Goal: Task Accomplishment & Management: Use online tool/utility

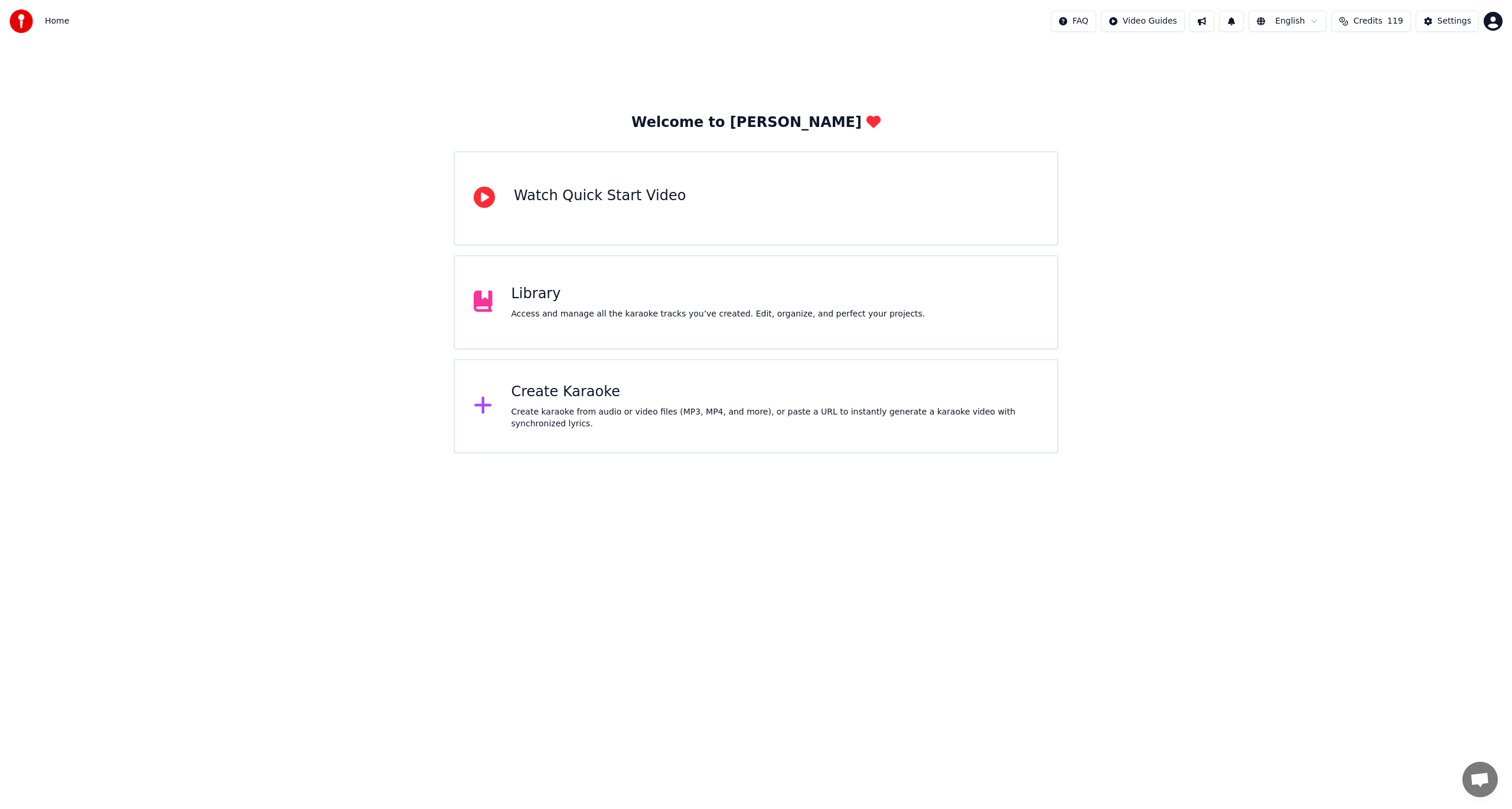
click at [745, 354] on div "Welcome to Youka Watch Quick Start Video Library Access and manage all the kara…" at bounding box center [756, 283] width 605 height 340
click at [724, 400] on div "Create Karaoke" at bounding box center [775, 392] width 528 height 19
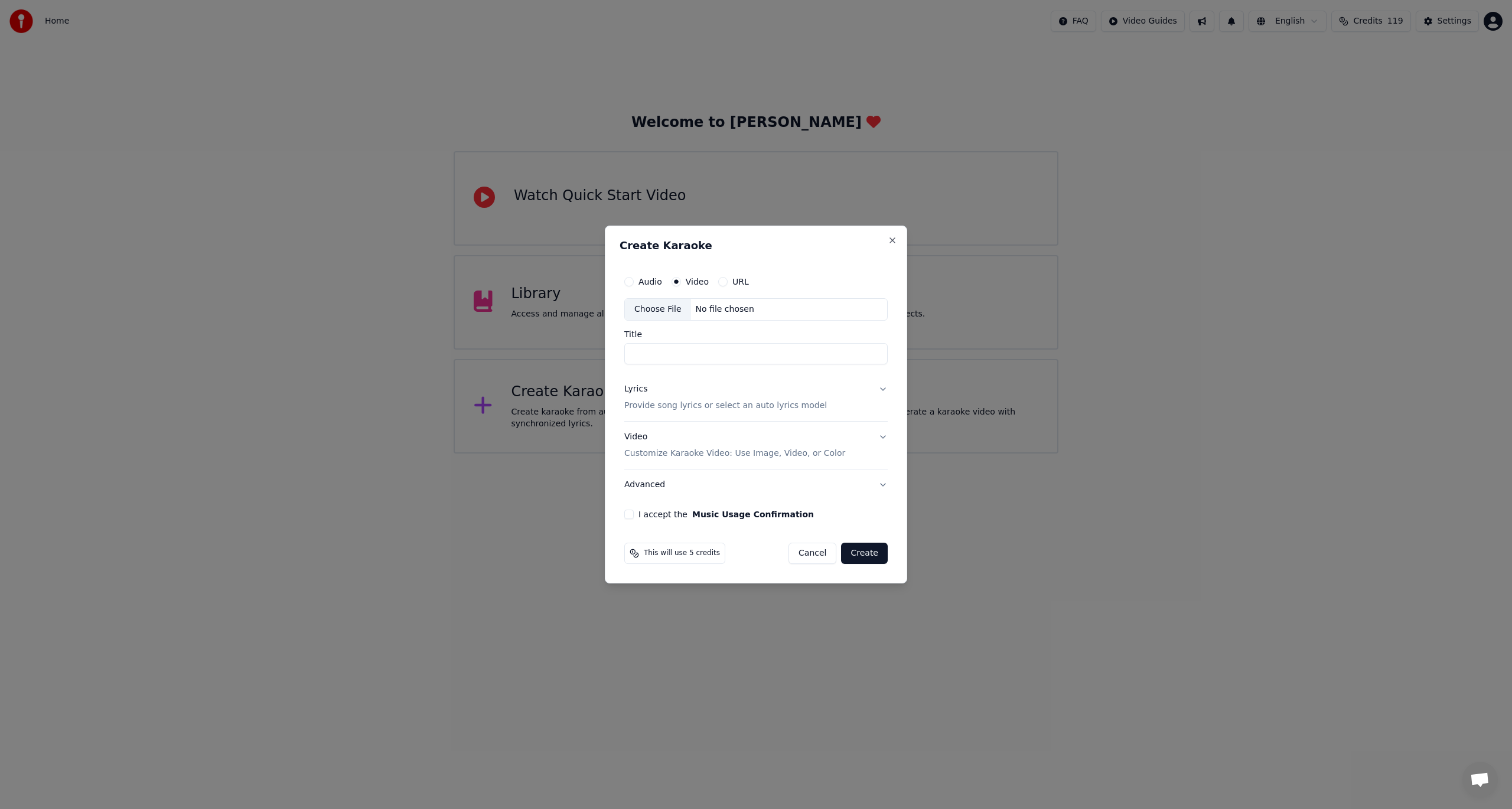
click at [729, 279] on div "URL" at bounding box center [734, 282] width 30 height 10
click at [722, 287] on div "Audio Video URL" at bounding box center [756, 281] width 263 height 24
click at [725, 277] on div "Audio Video URL" at bounding box center [756, 281] width 263 height 24
click at [722, 280] on button "URL" at bounding box center [723, 282] width 10 height 10
click at [637, 308] on input "text" at bounding box center [756, 310] width 263 height 24
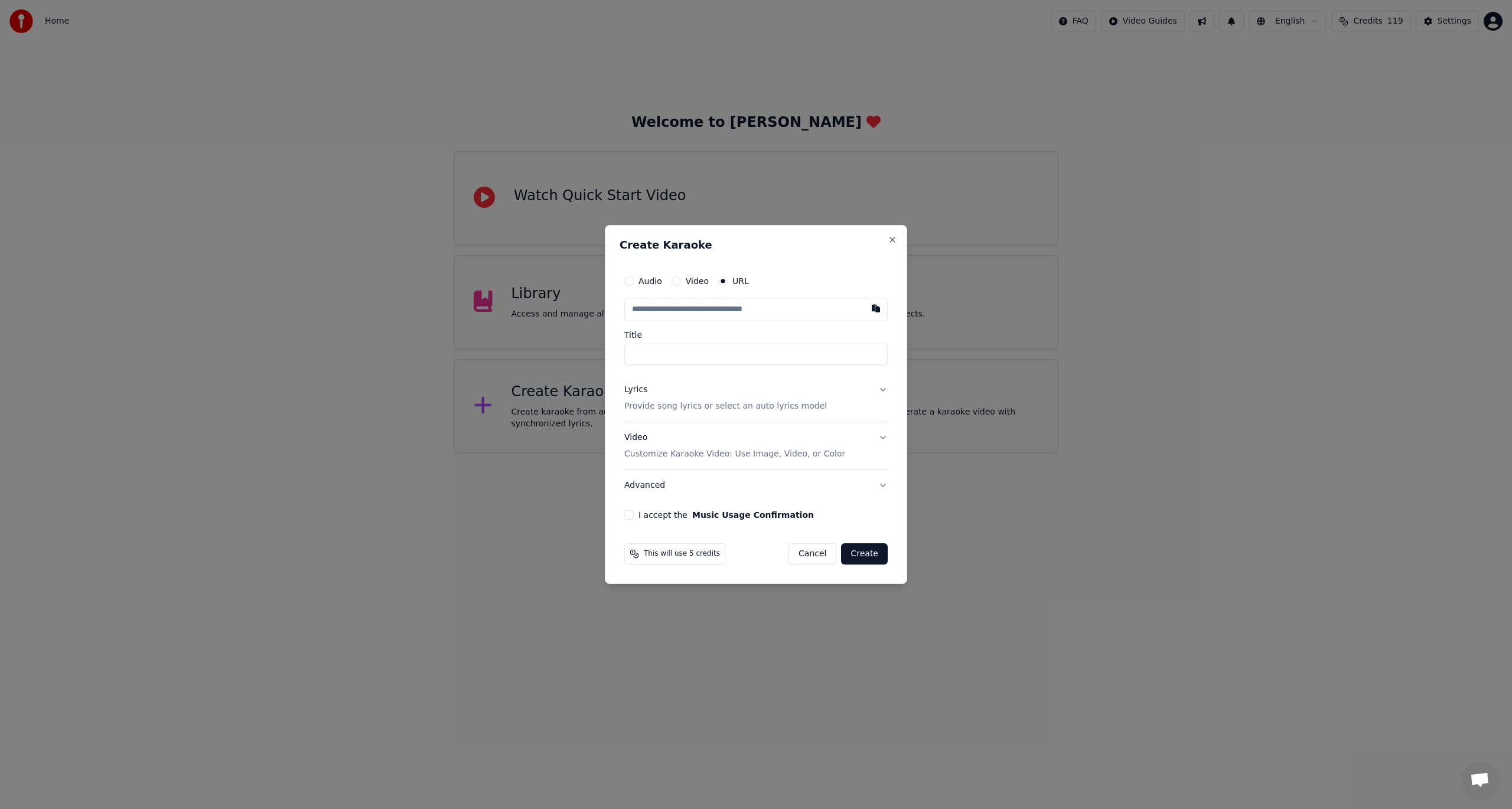
paste input "**********"
type input "**********"
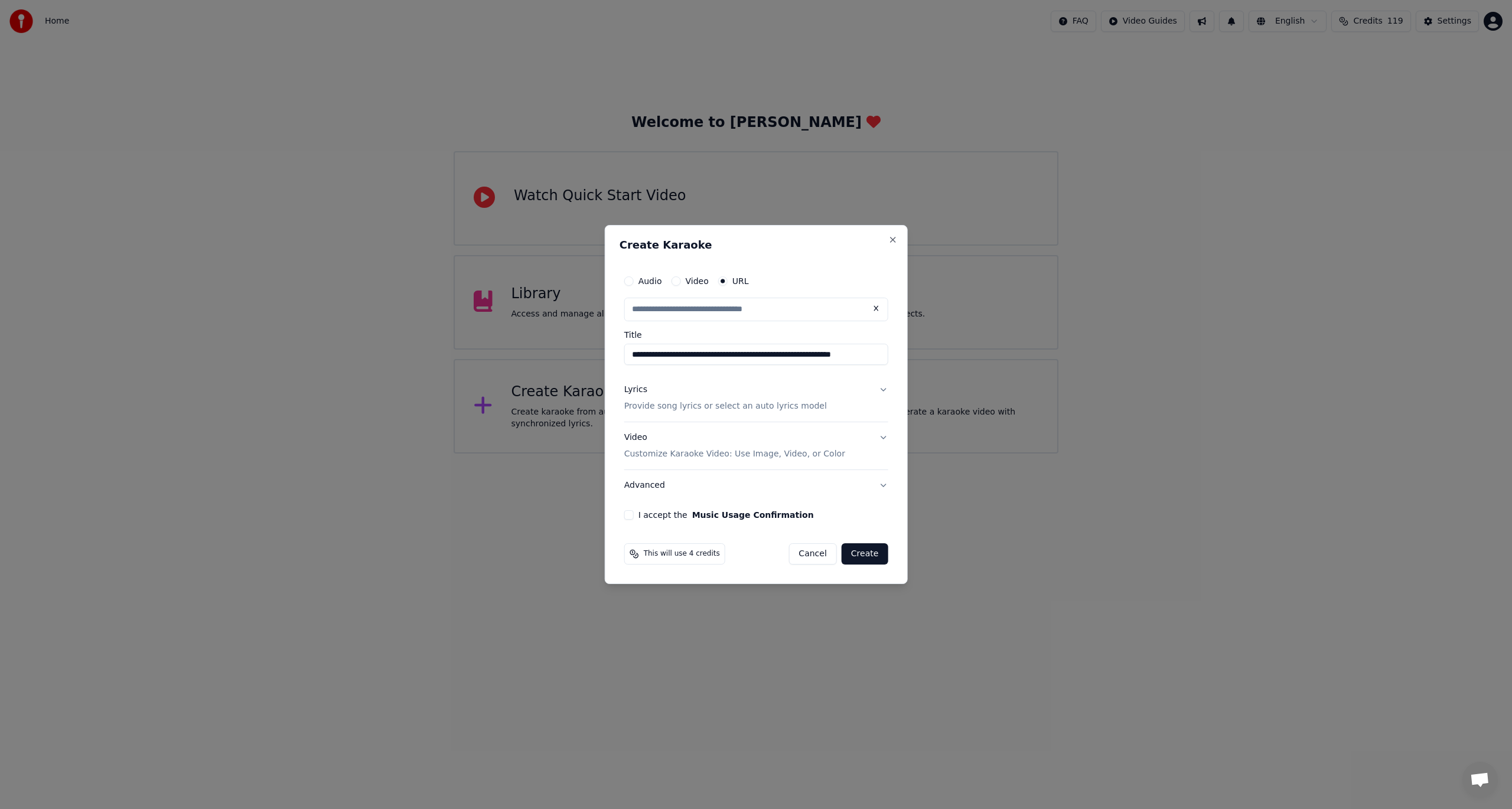
scroll to position [0, 0]
click at [854, 553] on button "Create" at bounding box center [864, 554] width 46 height 21
type input "**********"
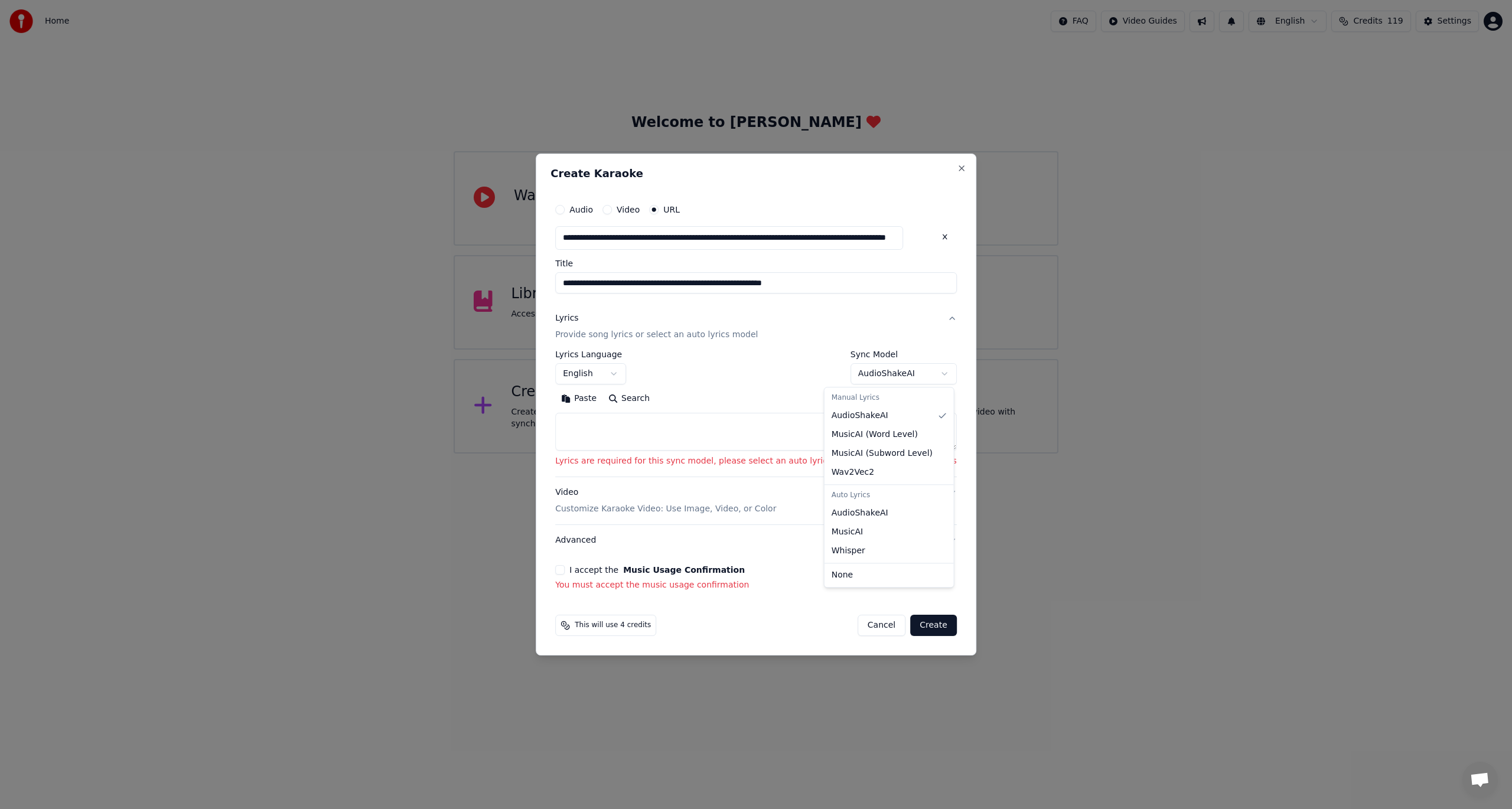
click at [832, 371] on body "**********" at bounding box center [756, 227] width 1512 height 454
select select "**********"
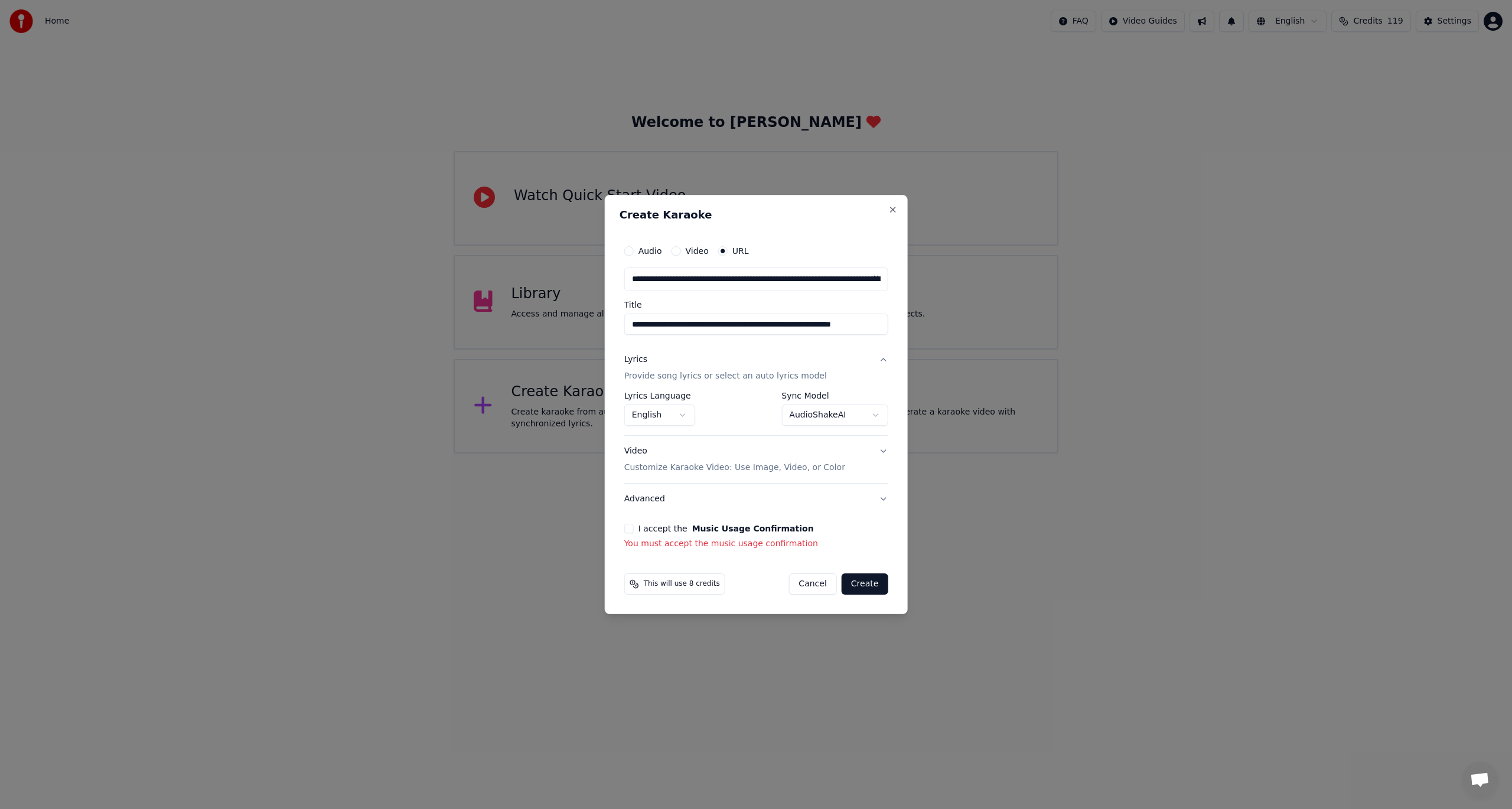
click at [874, 578] on button "Create" at bounding box center [864, 584] width 46 height 21
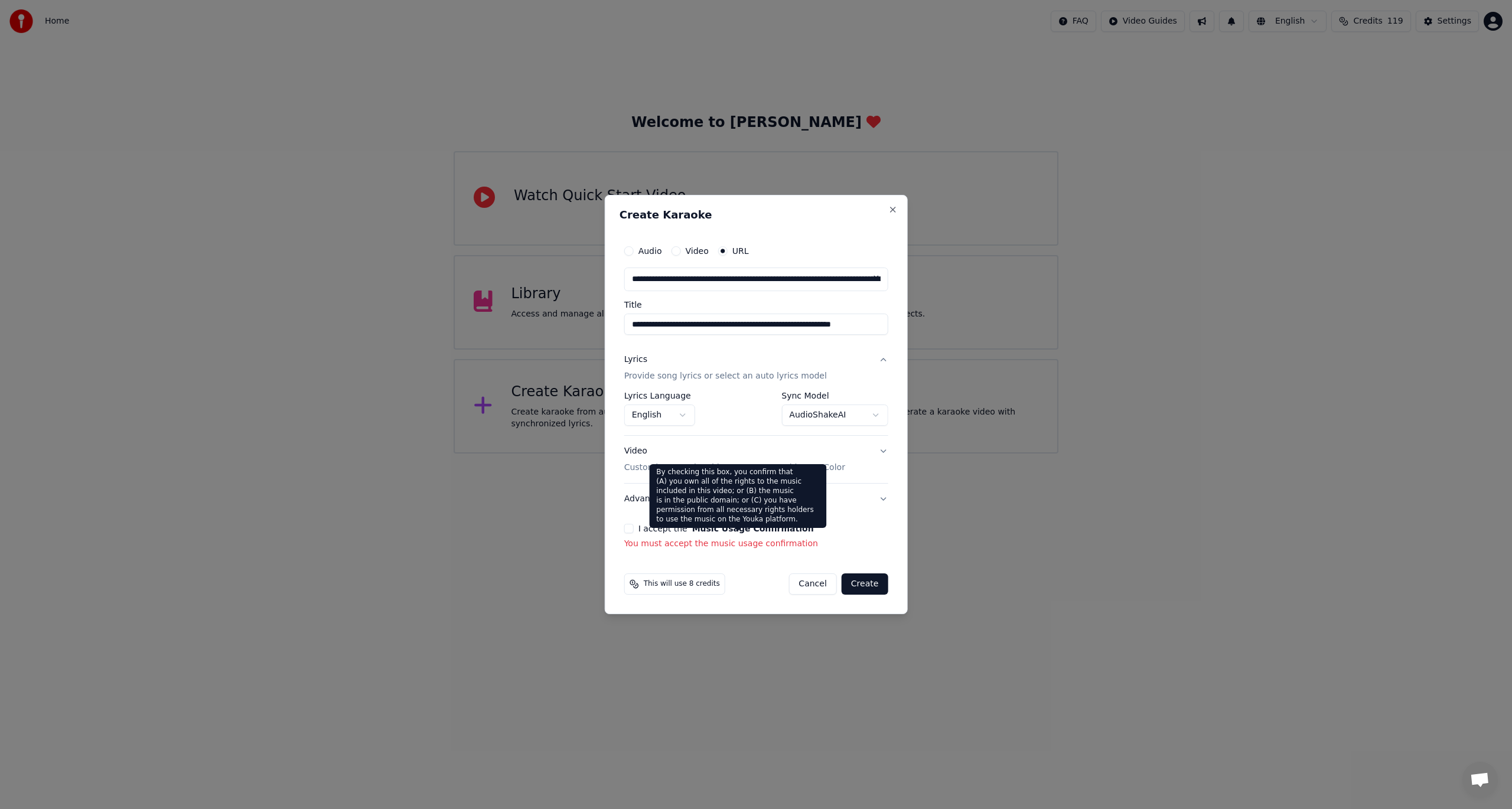
click at [692, 528] on button "Music Usage Confirmation" at bounding box center [753, 529] width 122 height 8
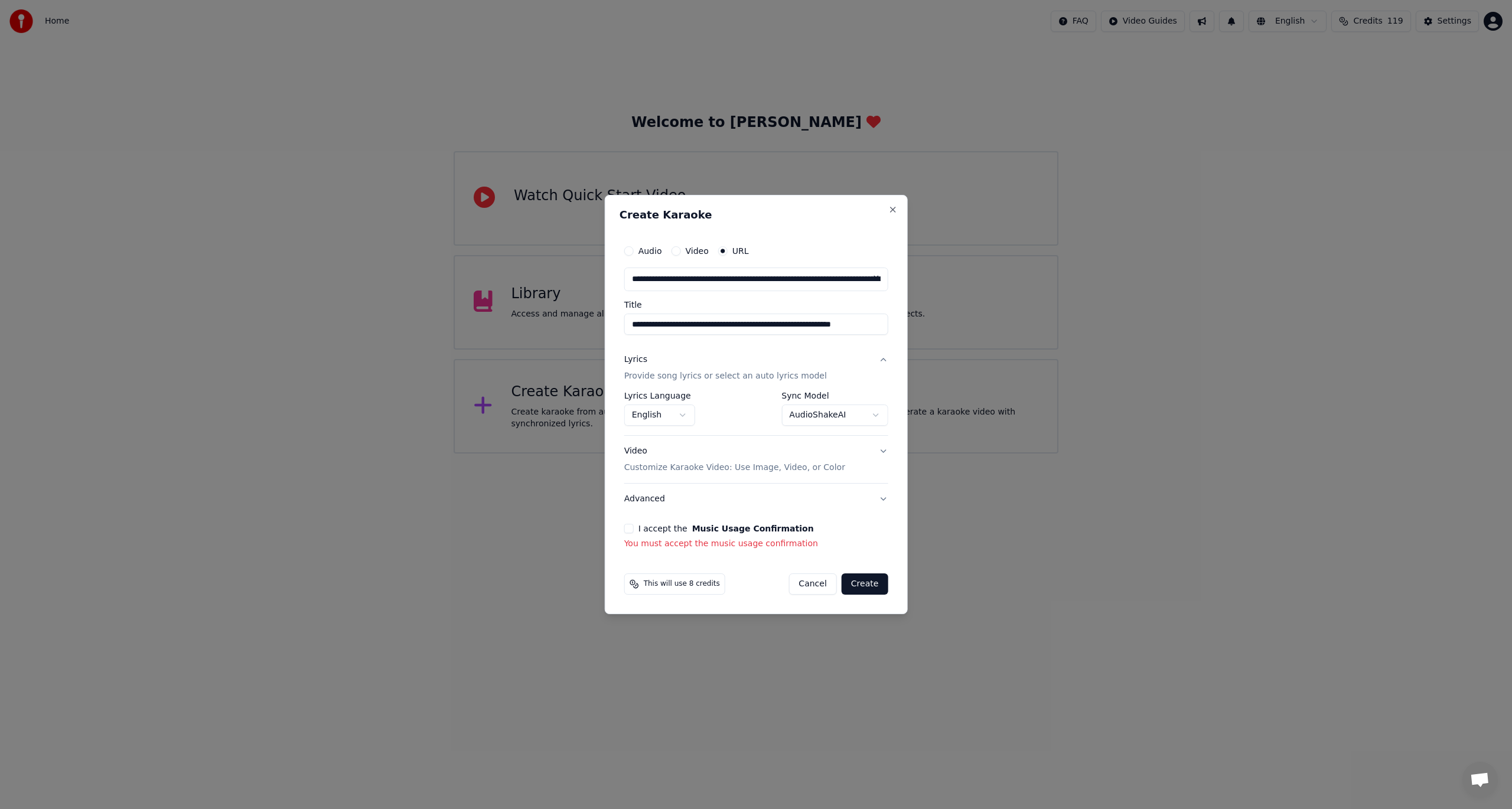
click at [632, 532] on button "I accept the Music Usage Confirmation" at bounding box center [629, 529] width 10 height 10
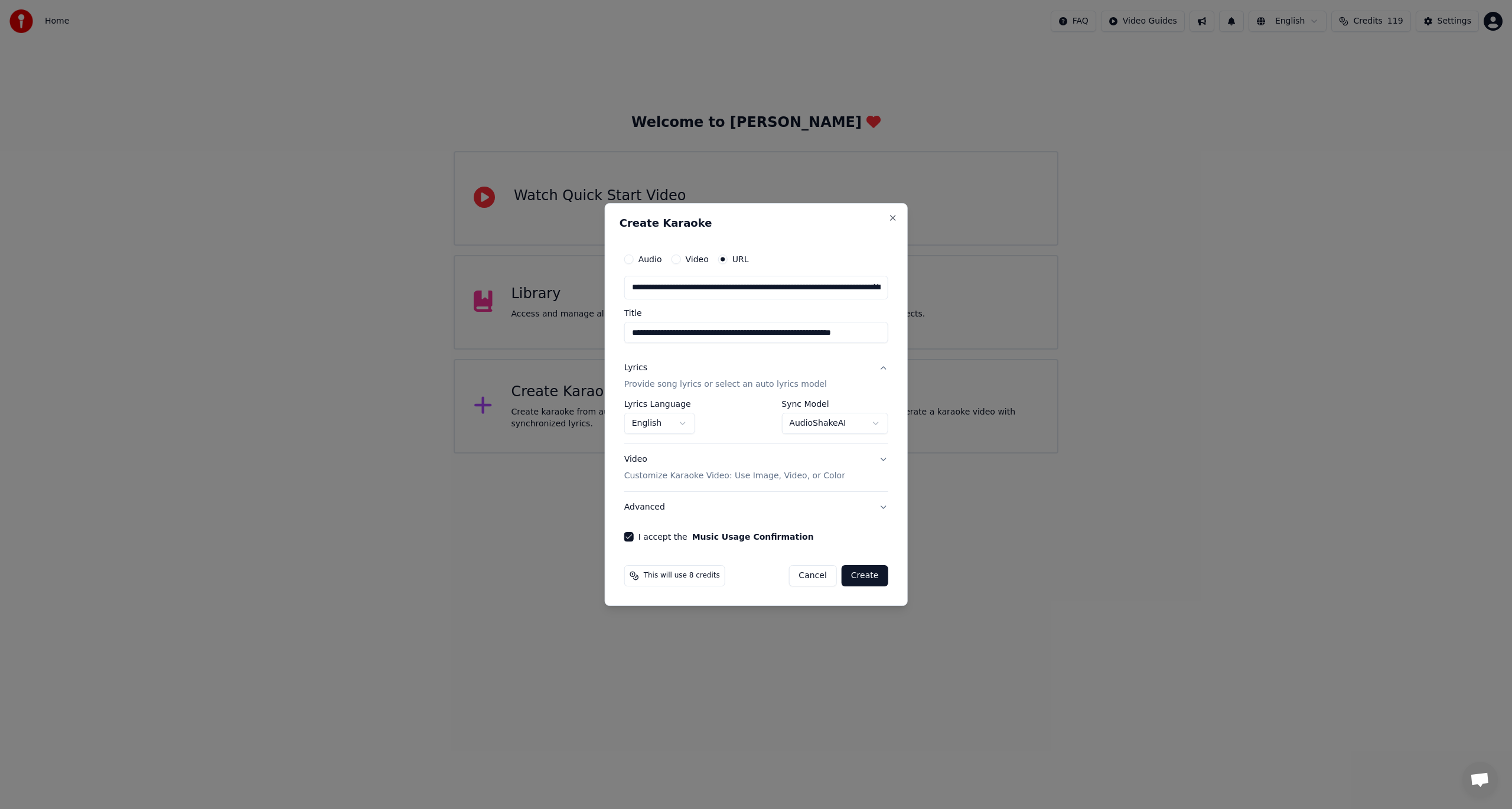
click at [855, 573] on button "Create" at bounding box center [864, 576] width 46 height 21
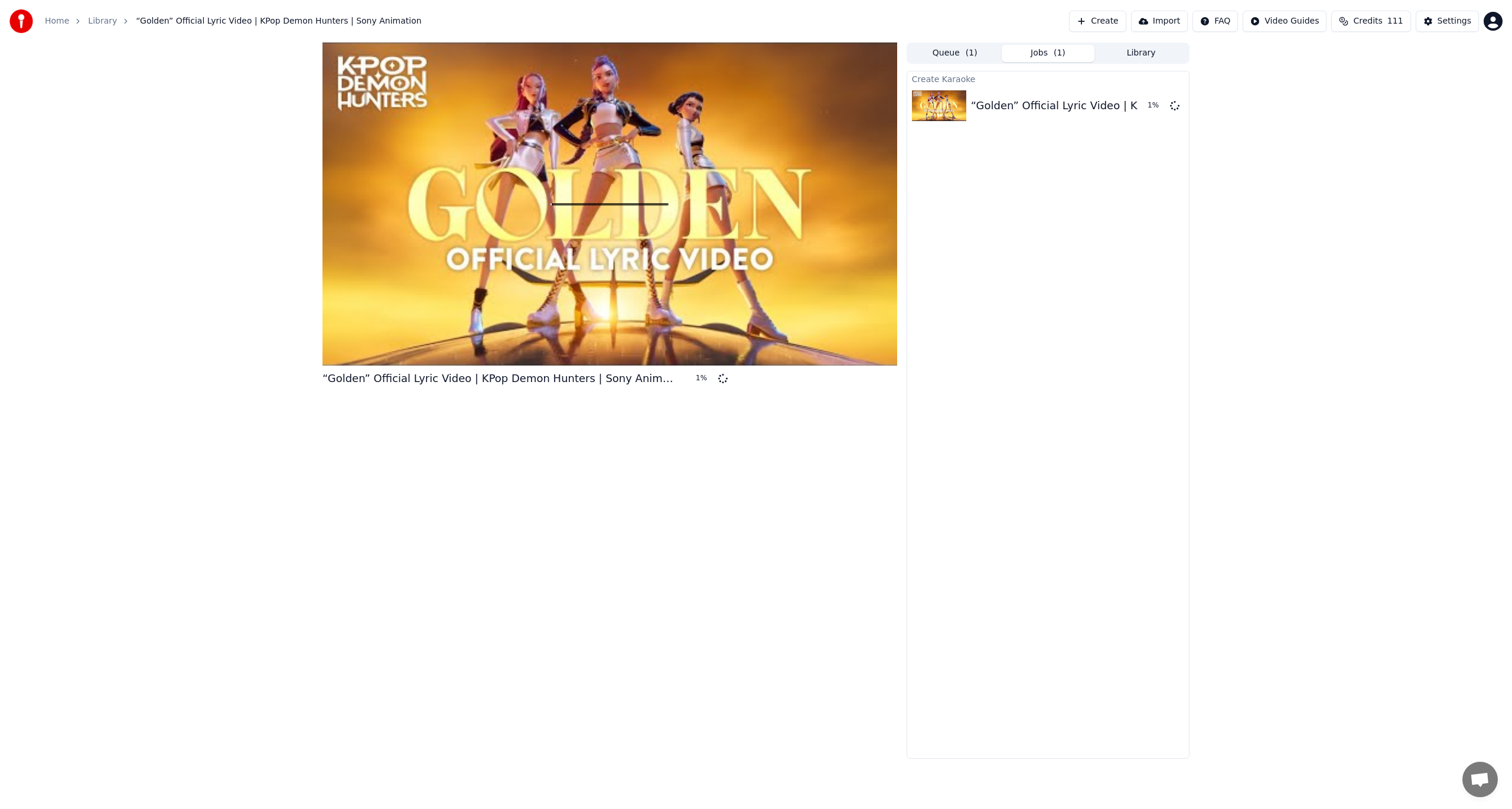
click at [1134, 50] on button "Library" at bounding box center [1141, 53] width 93 height 17
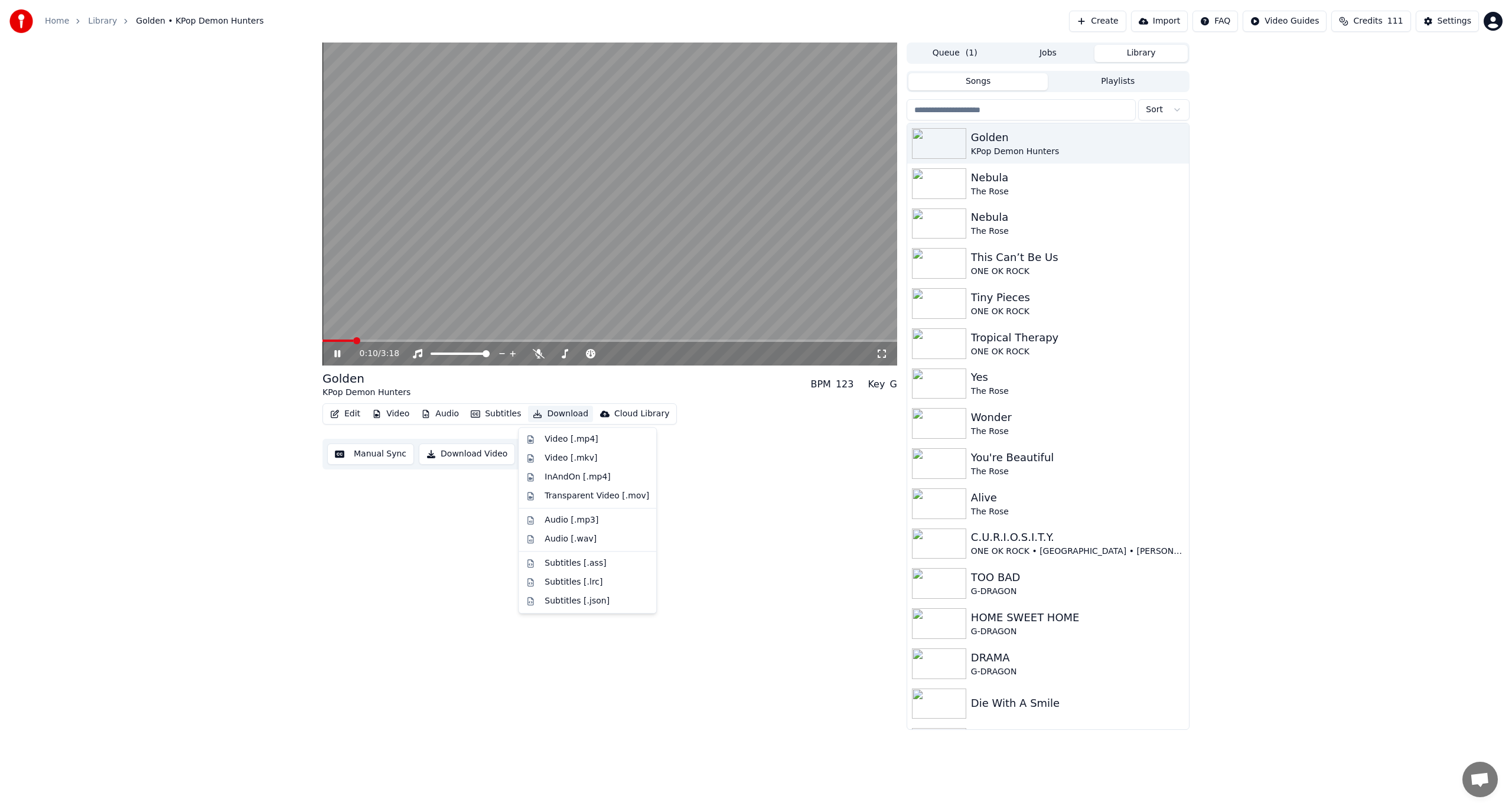
click at [552, 417] on button "Download" at bounding box center [561, 414] width 65 height 17
click at [597, 481] on div "InAndOn [.mp4]" at bounding box center [578, 477] width 66 height 12
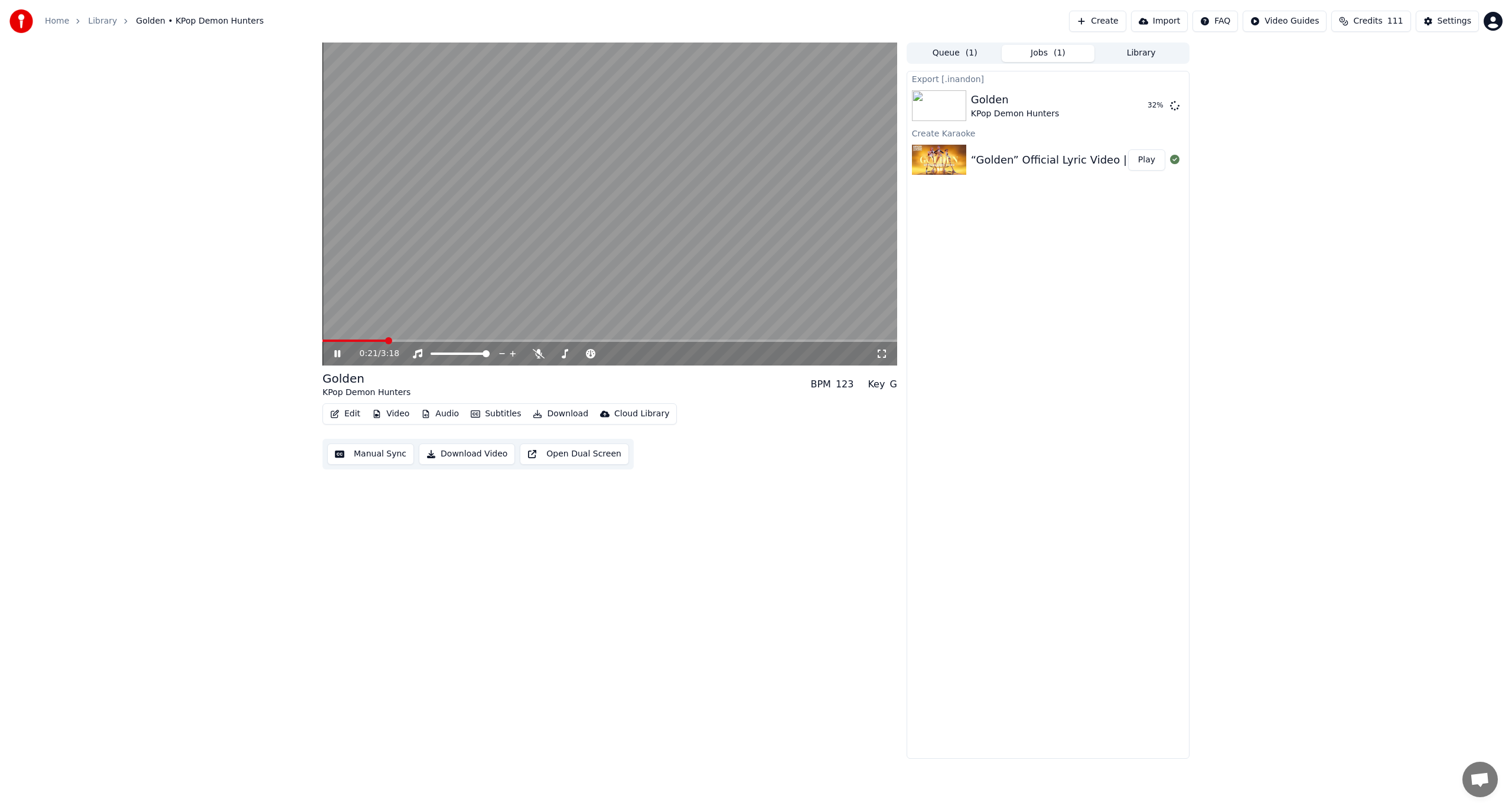
click at [545, 125] on video at bounding box center [609, 204] width 575 height 323
click at [342, 418] on button "Edit" at bounding box center [345, 414] width 39 height 17
click at [1064, 171] on div "“Golden” Official Lyric Video | KPop Demon Hunters | Sony Animation Play" at bounding box center [1048, 160] width 282 height 40
click at [353, 416] on button "Edit" at bounding box center [345, 414] width 39 height 17
click at [368, 443] on div "Edit Lyrics" at bounding box center [371, 439] width 42 height 12
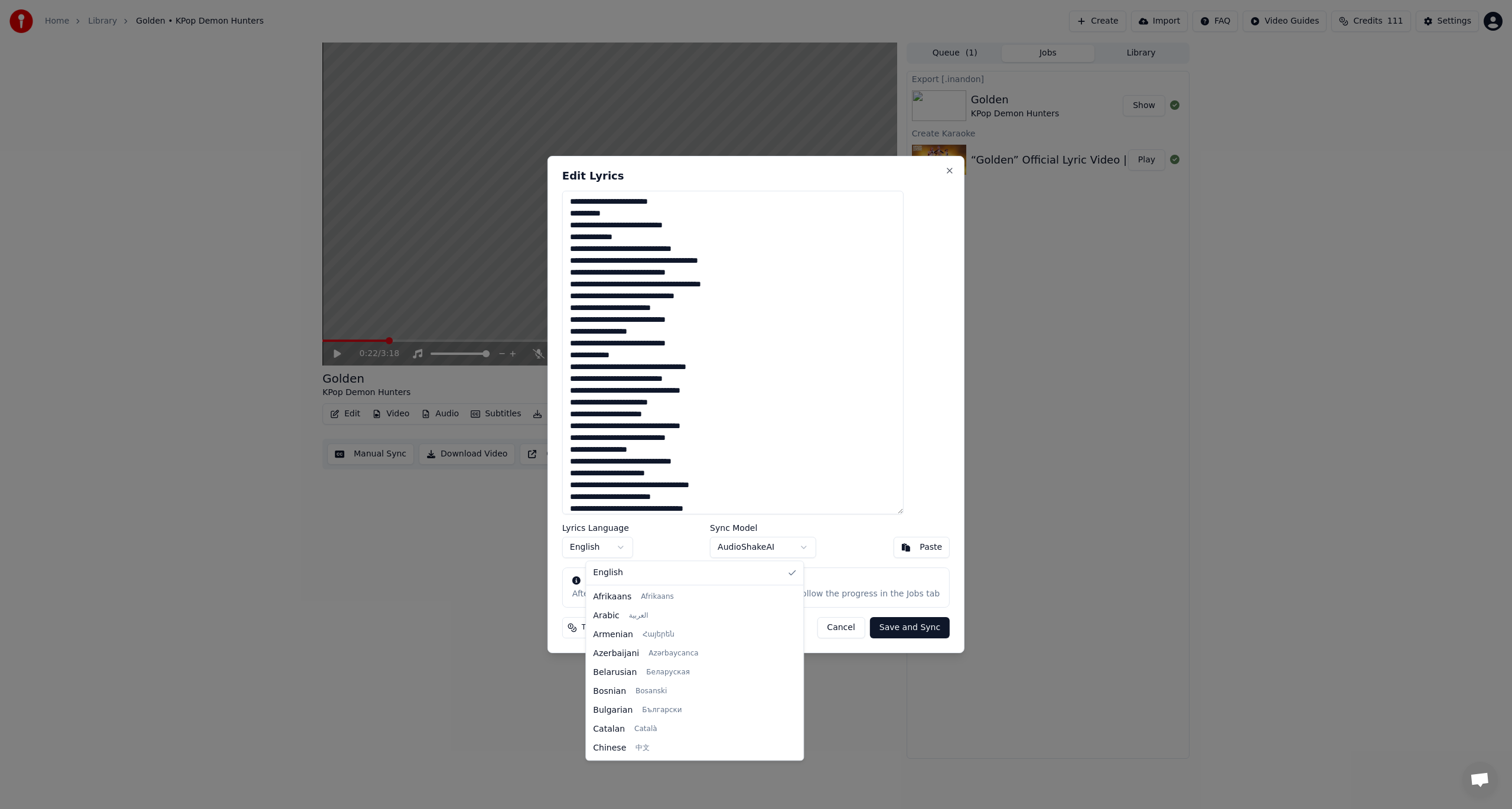
click at [610, 539] on body "Home Library Golden • KPop Demon Hunters Create Import FAQ Video Guides Credits…" at bounding box center [756, 404] width 1512 height 809
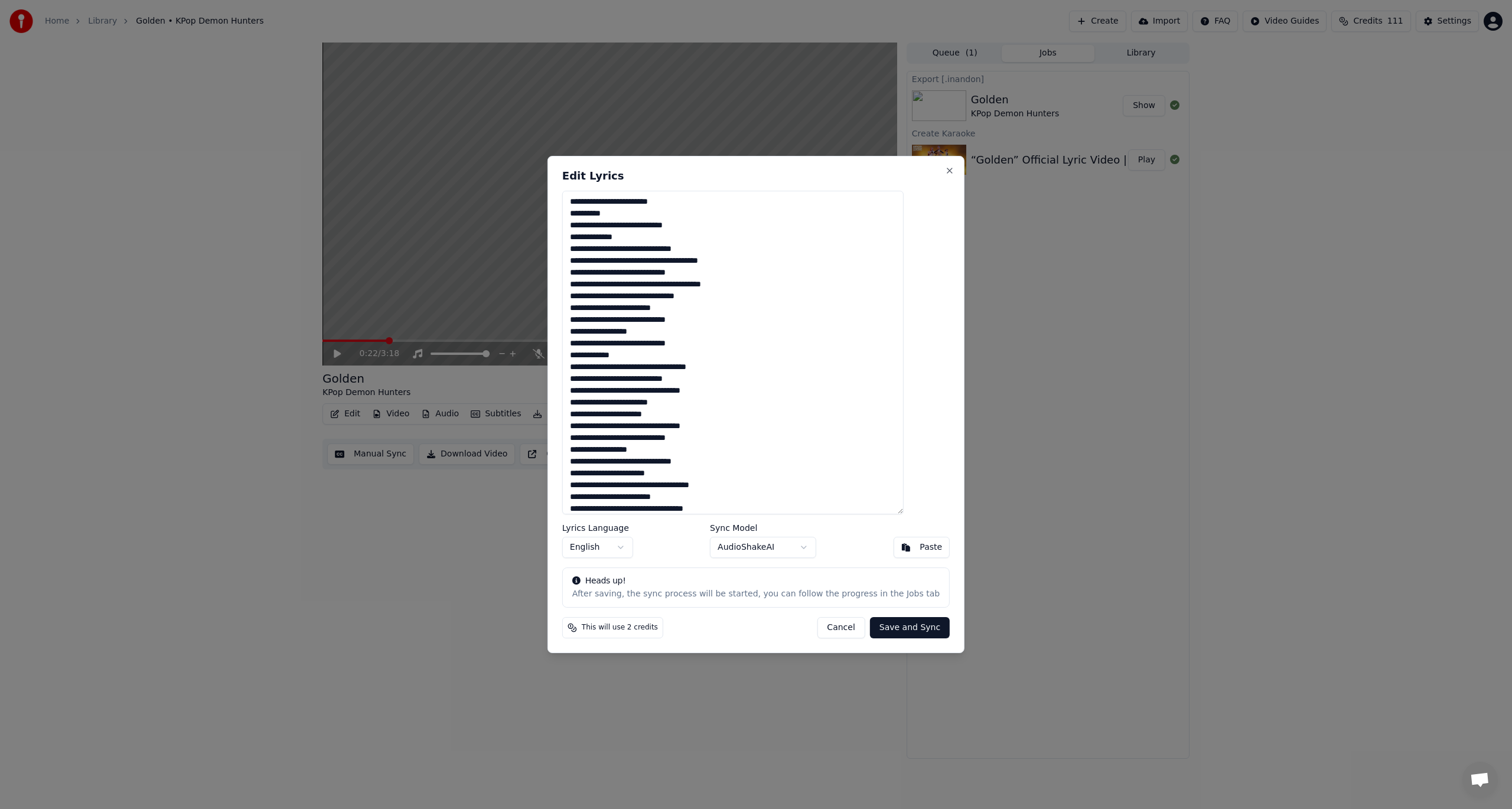
click at [758, 440] on body "Home Library Golden • KPop Demon Hunters Create Import FAQ Video Guides Credits…" at bounding box center [756, 404] width 1512 height 809
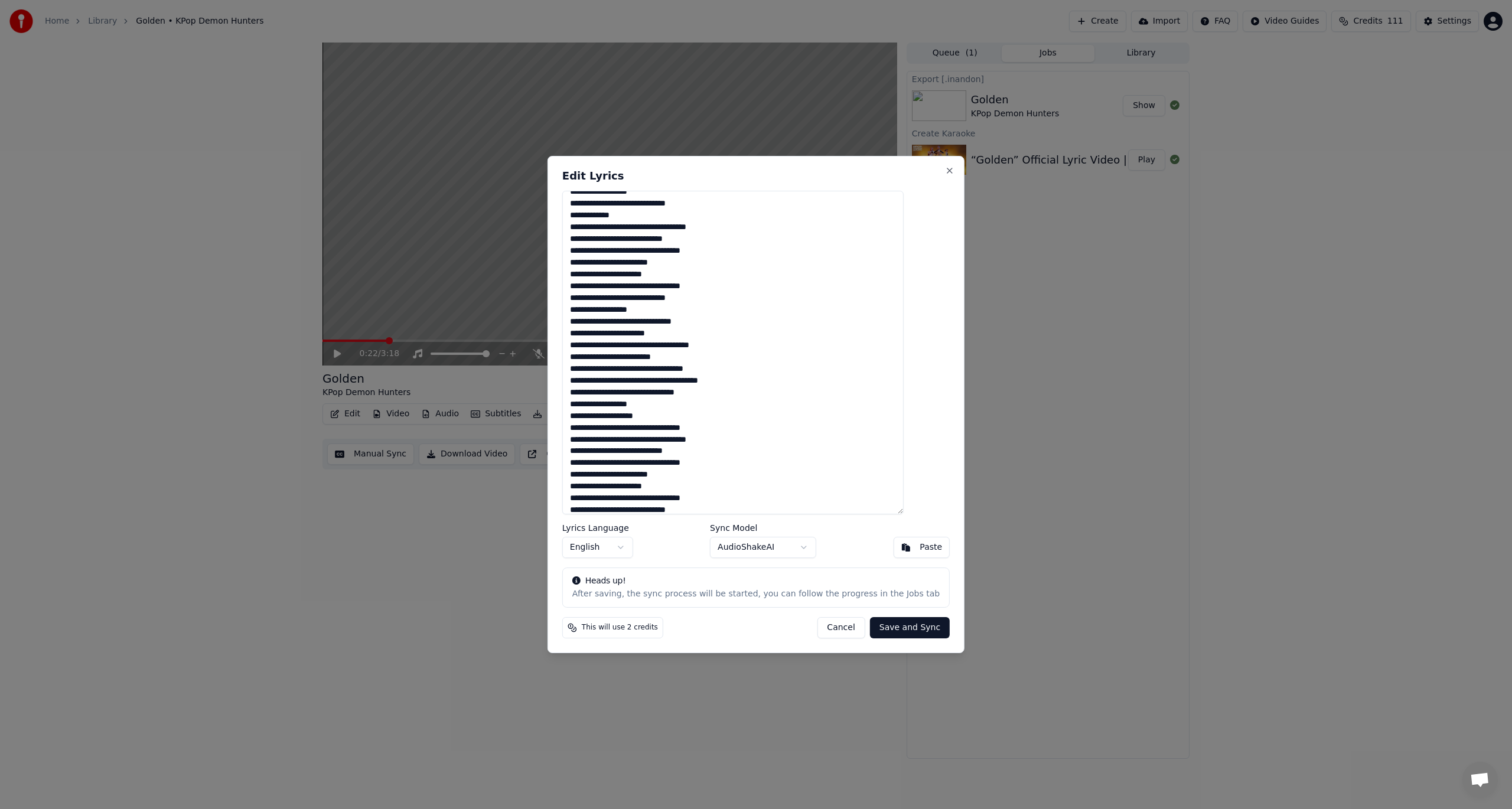
scroll to position [265, 0]
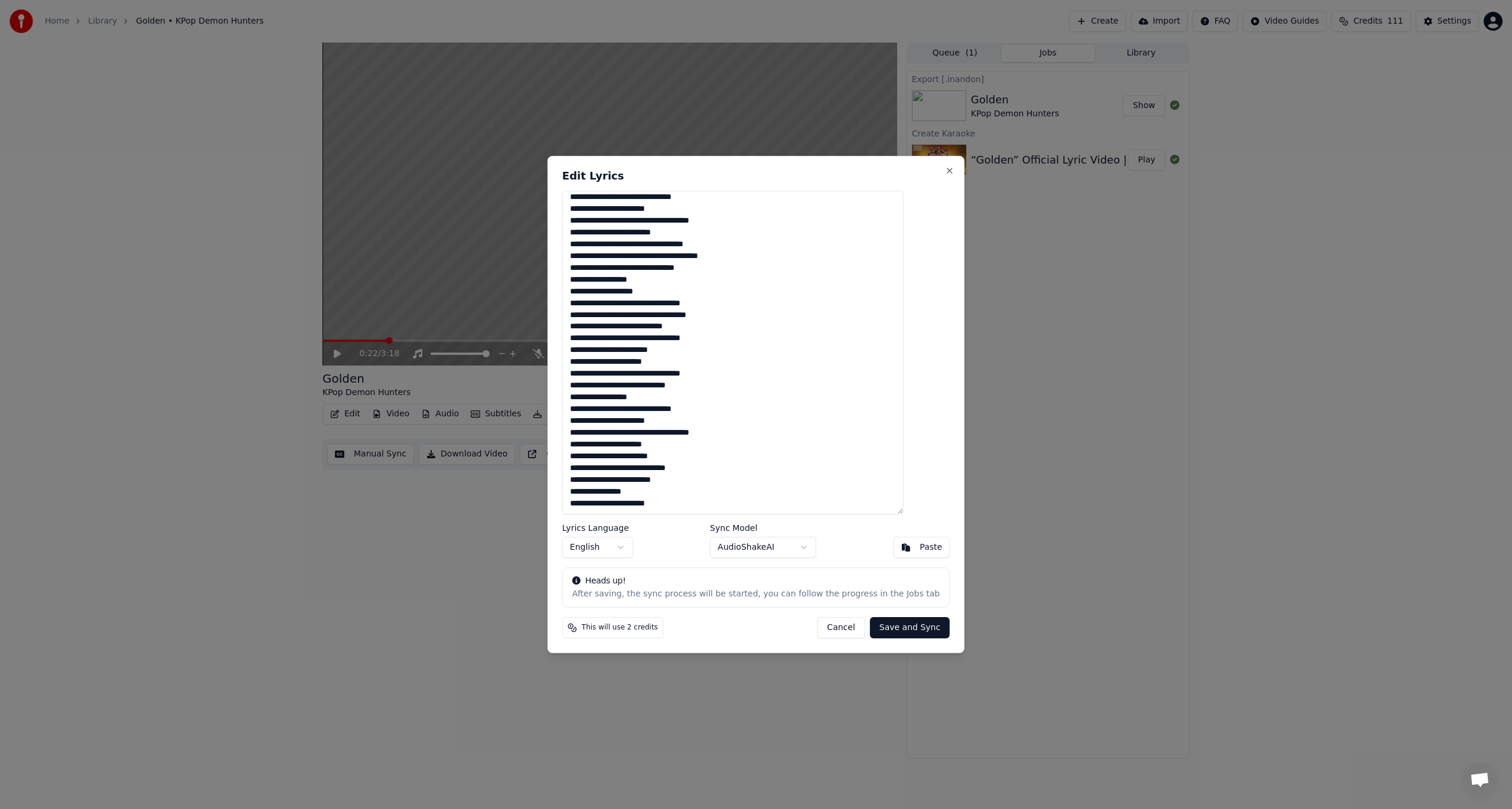
drag, startPoint x: 677, startPoint y: 449, endPoint x: 669, endPoint y: 523, distance: 74.4
click at [669, 523] on div "Edit Lyrics Lyrics Language English Sync Model AudioShakeAI Paste Heads up! Aft…" at bounding box center [756, 404] width 417 height 497
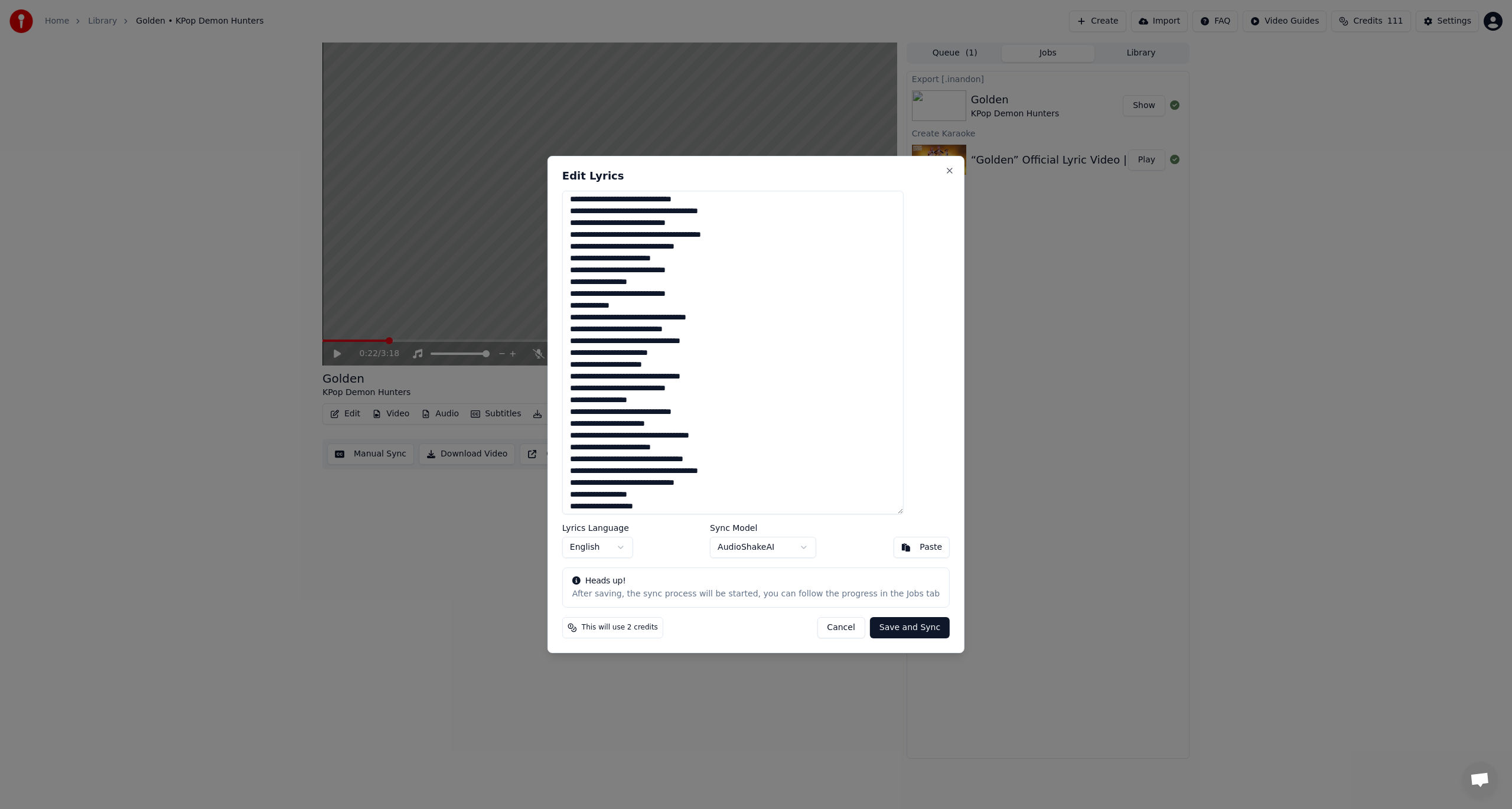
scroll to position [0, 0]
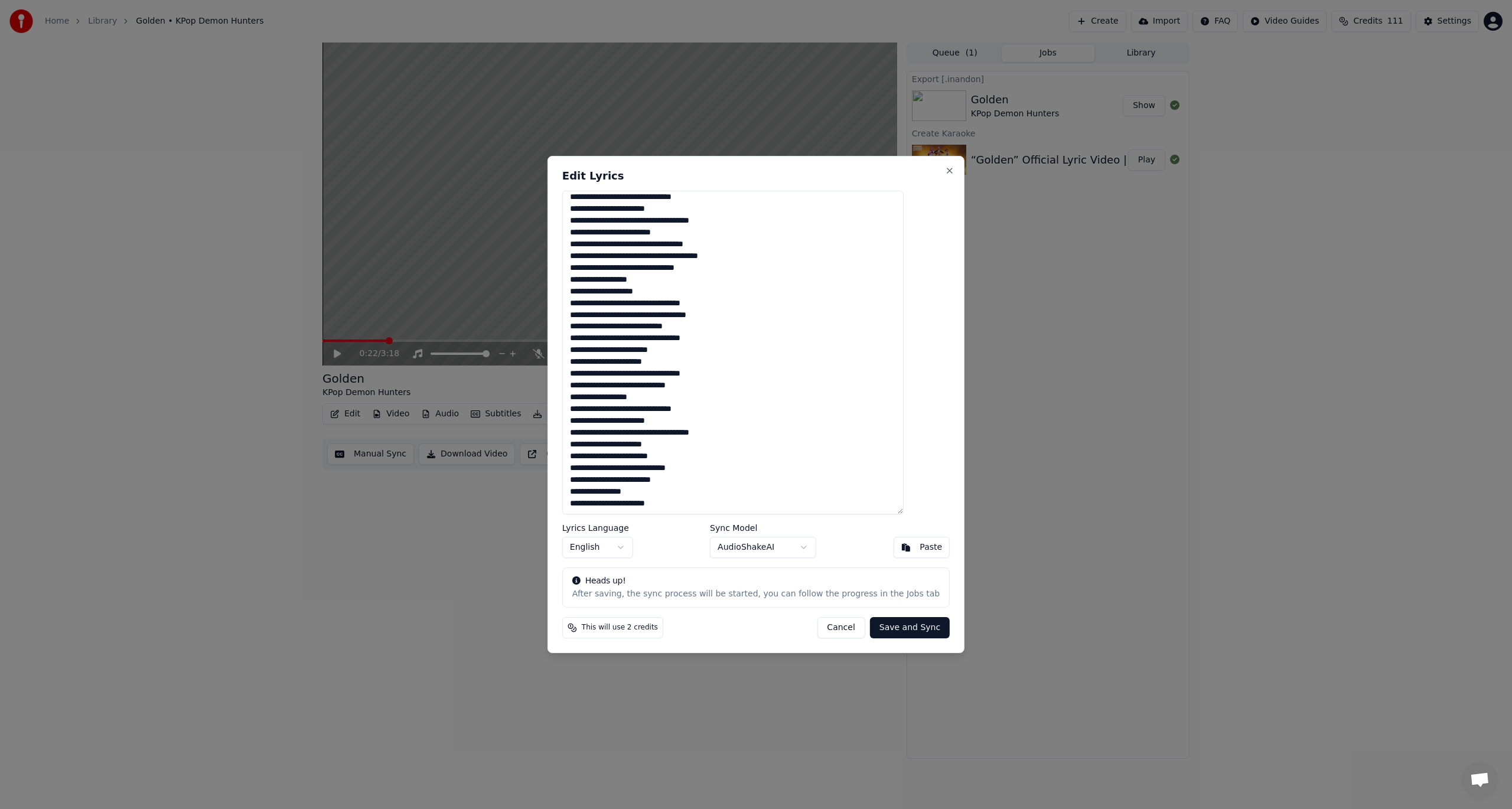
drag, startPoint x: 594, startPoint y: 202, endPoint x: 1085, endPoint y: 837, distance: 802.7
click at [1085, 809] on html "Home Library Golden • KPop Demon Hunters Create Import FAQ Video Guides Credits…" at bounding box center [756, 404] width 1512 height 809
paste textarea "**********"
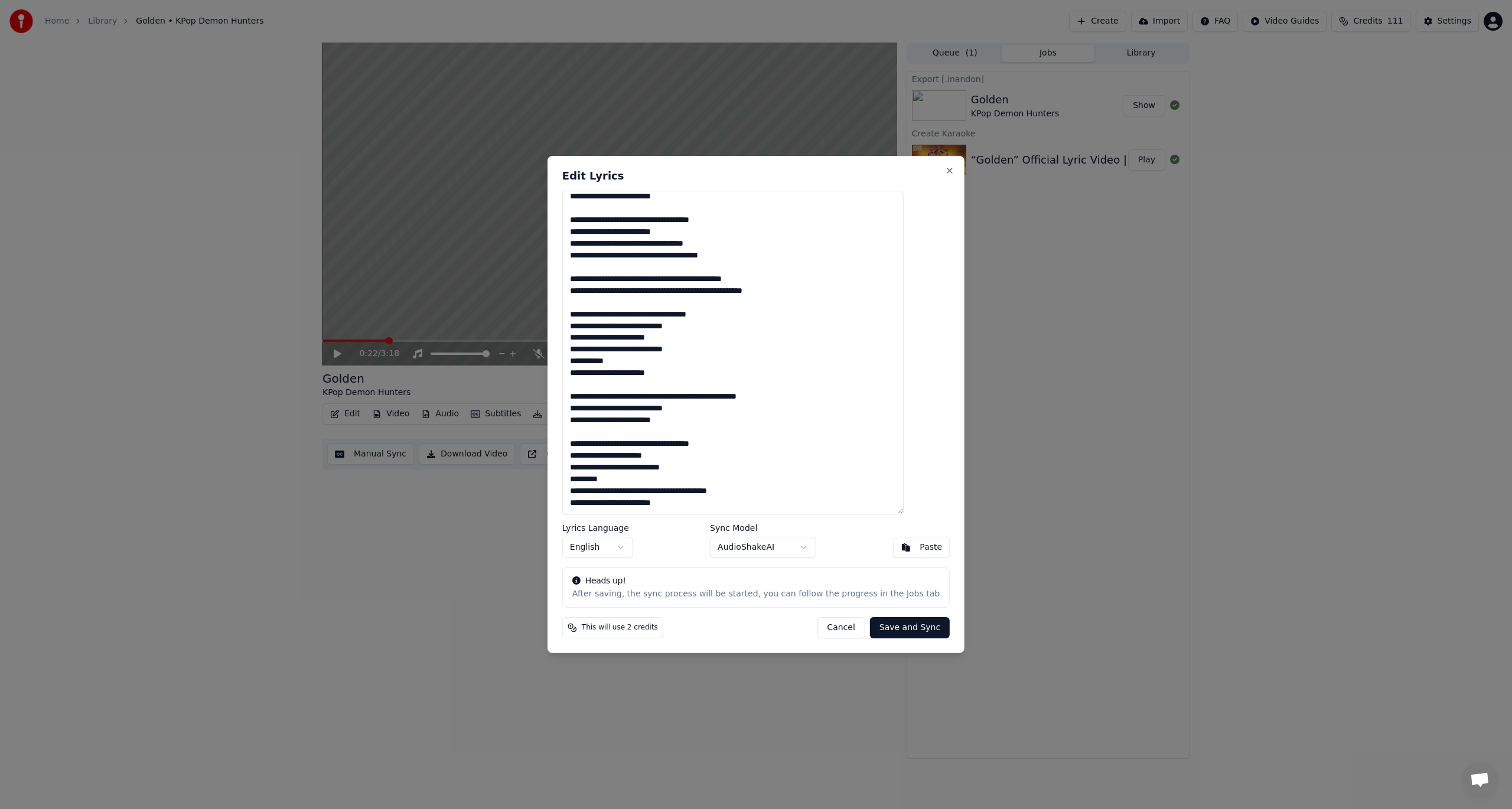
scroll to position [253, 0]
type textarea "**********"
click at [657, 550] on div "Lyrics Language English Sync Model AudioShakeAI Paste" at bounding box center [756, 541] width 387 height 35
click at [646, 548] on body "Home Library Golden • KPop Demon Hunters Create Import FAQ Video Guides Credits…" at bounding box center [756, 404] width 1512 height 809
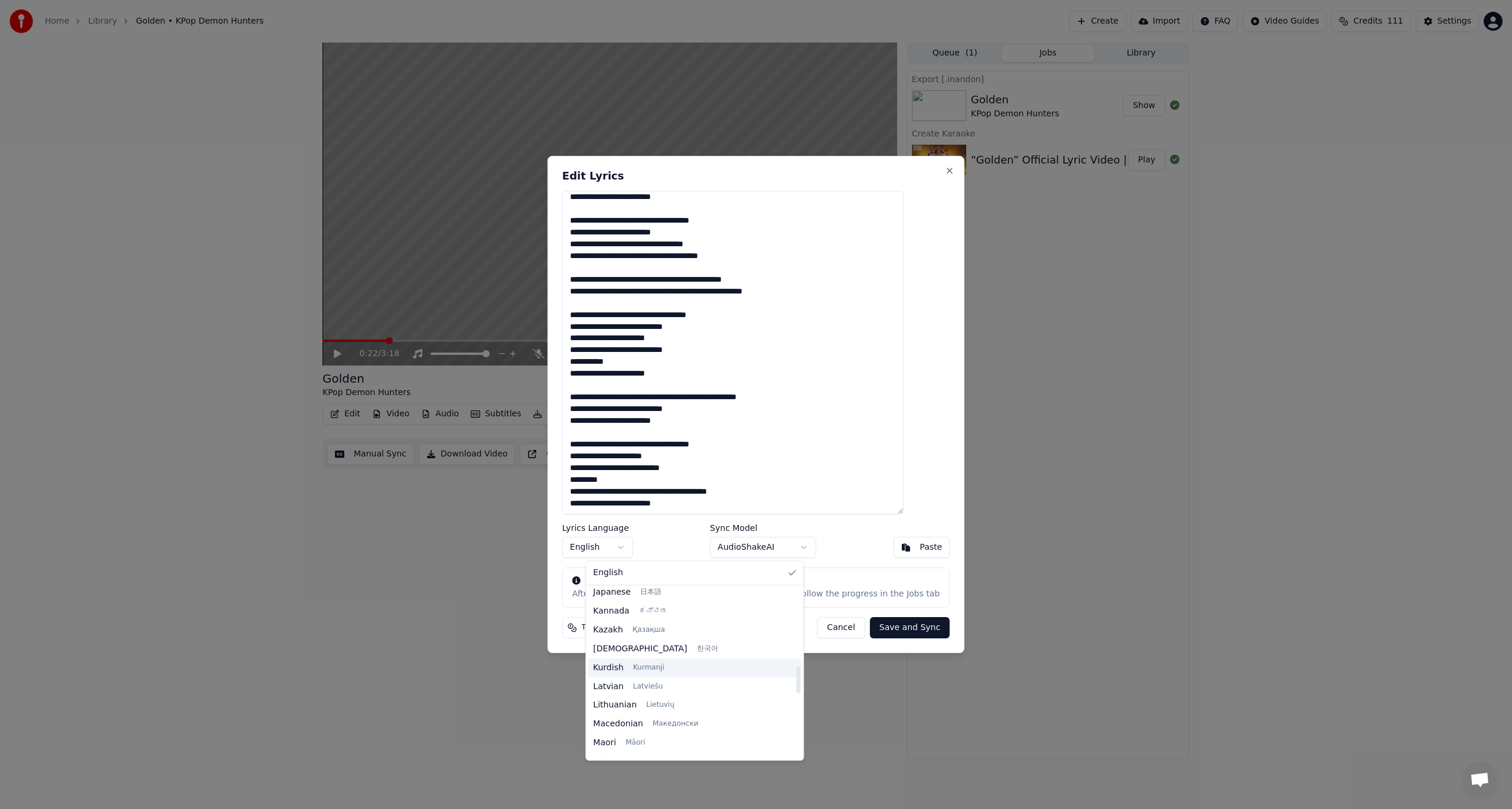
scroll to position [493, 0]
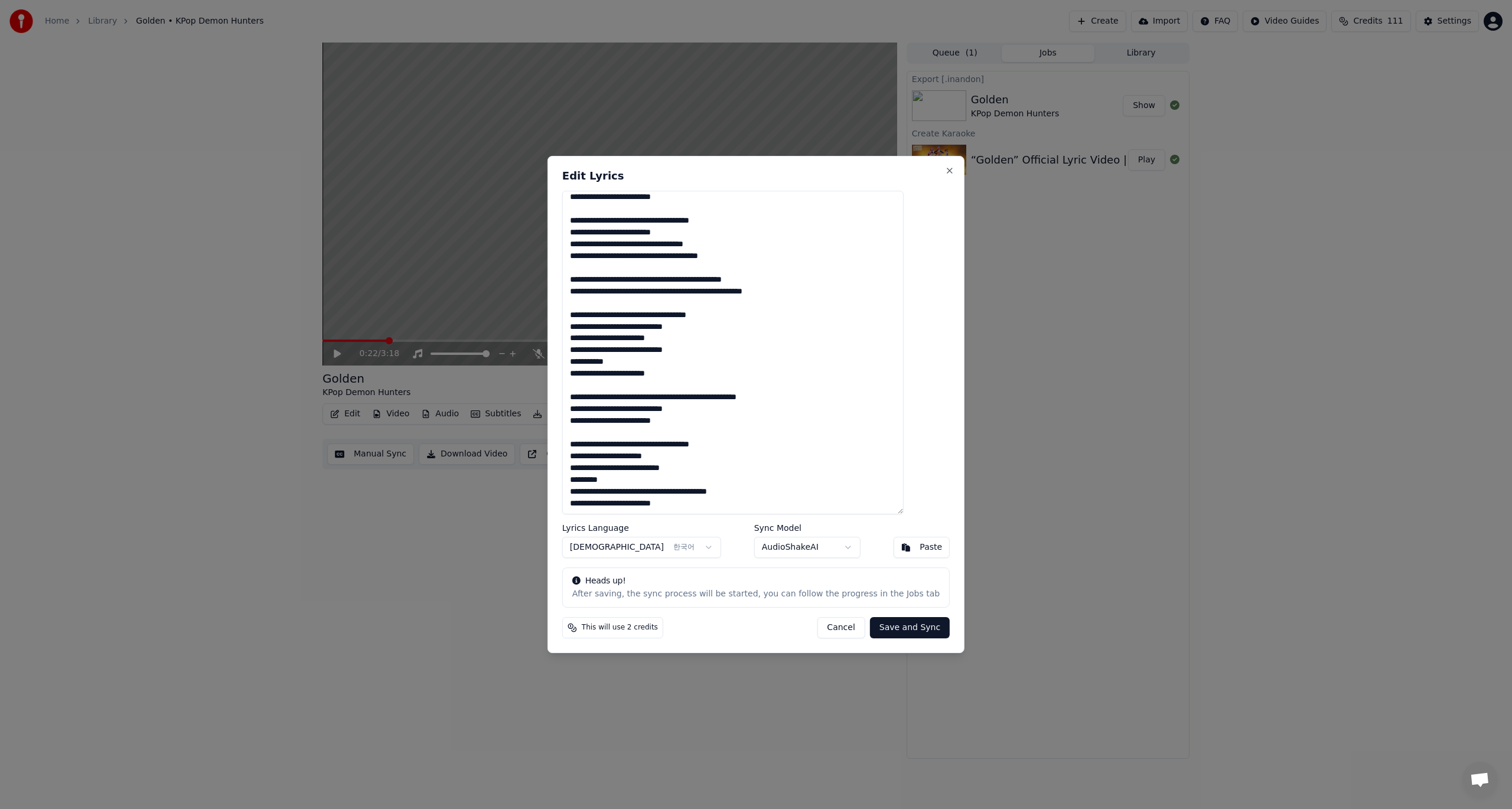
click at [884, 627] on button "Save and Sync" at bounding box center [909, 628] width 80 height 21
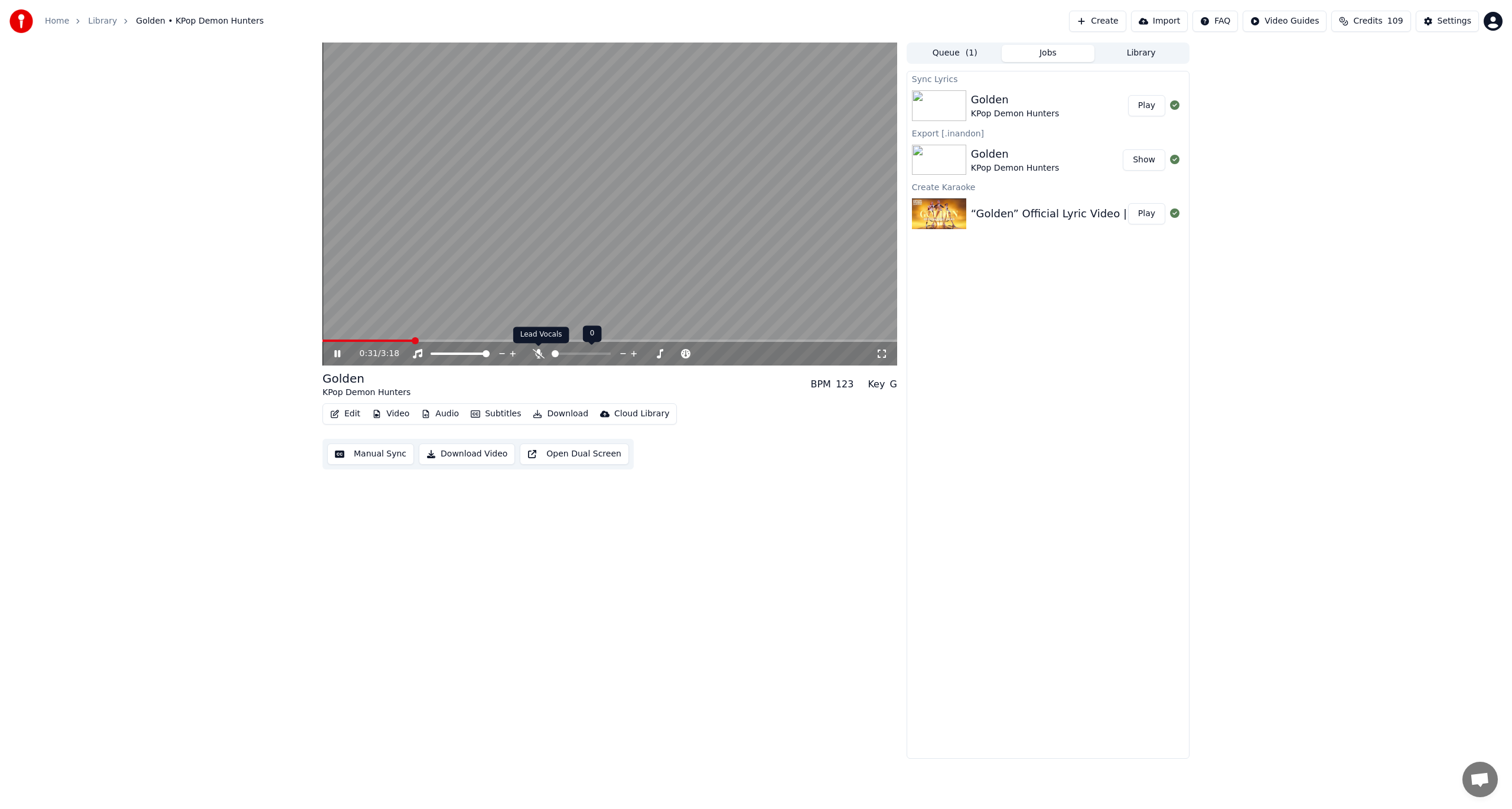
click at [536, 351] on icon at bounding box center [539, 354] width 12 height 10
click at [357, 412] on button "Edit" at bounding box center [345, 414] width 39 height 17
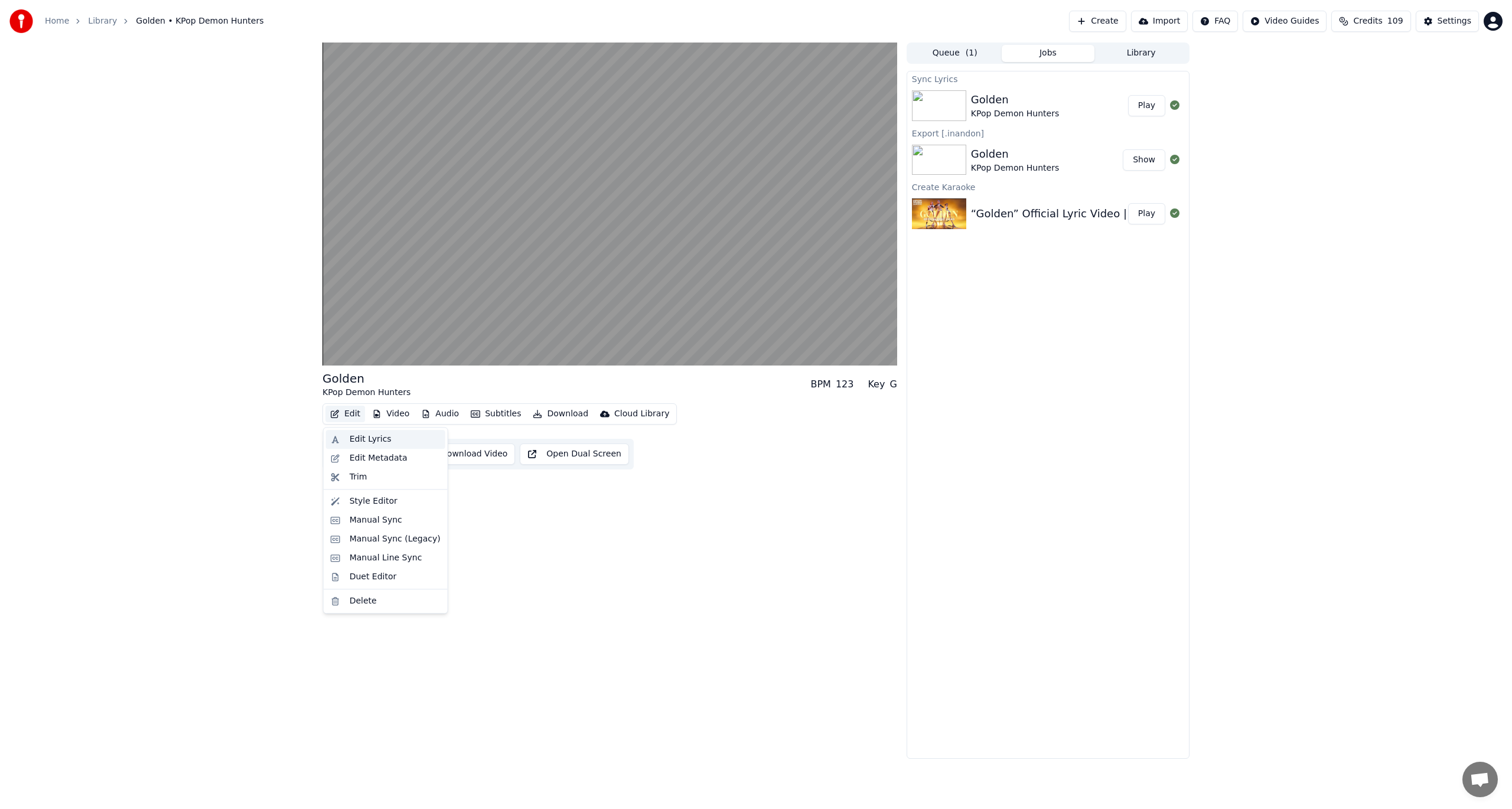
click at [386, 445] on div "Edit Lyrics" at bounding box center [386, 439] width 120 height 19
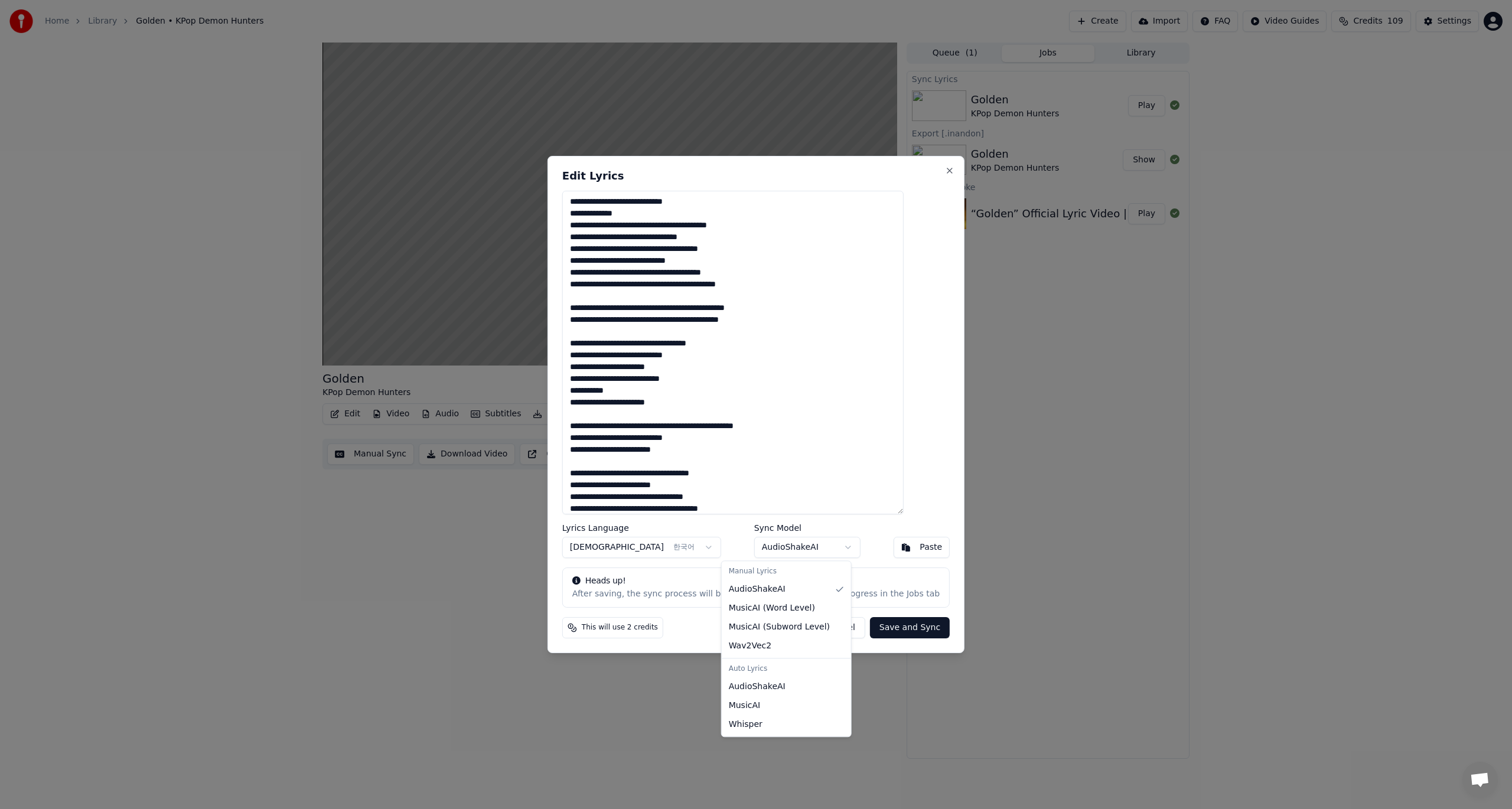
click at [792, 558] on body "Home Library Golden • KPop Demon Hunters Create Import FAQ Video Guides Credits…" at bounding box center [756, 404] width 1512 height 809
click at [904, 661] on div at bounding box center [756, 404] width 1512 height 809
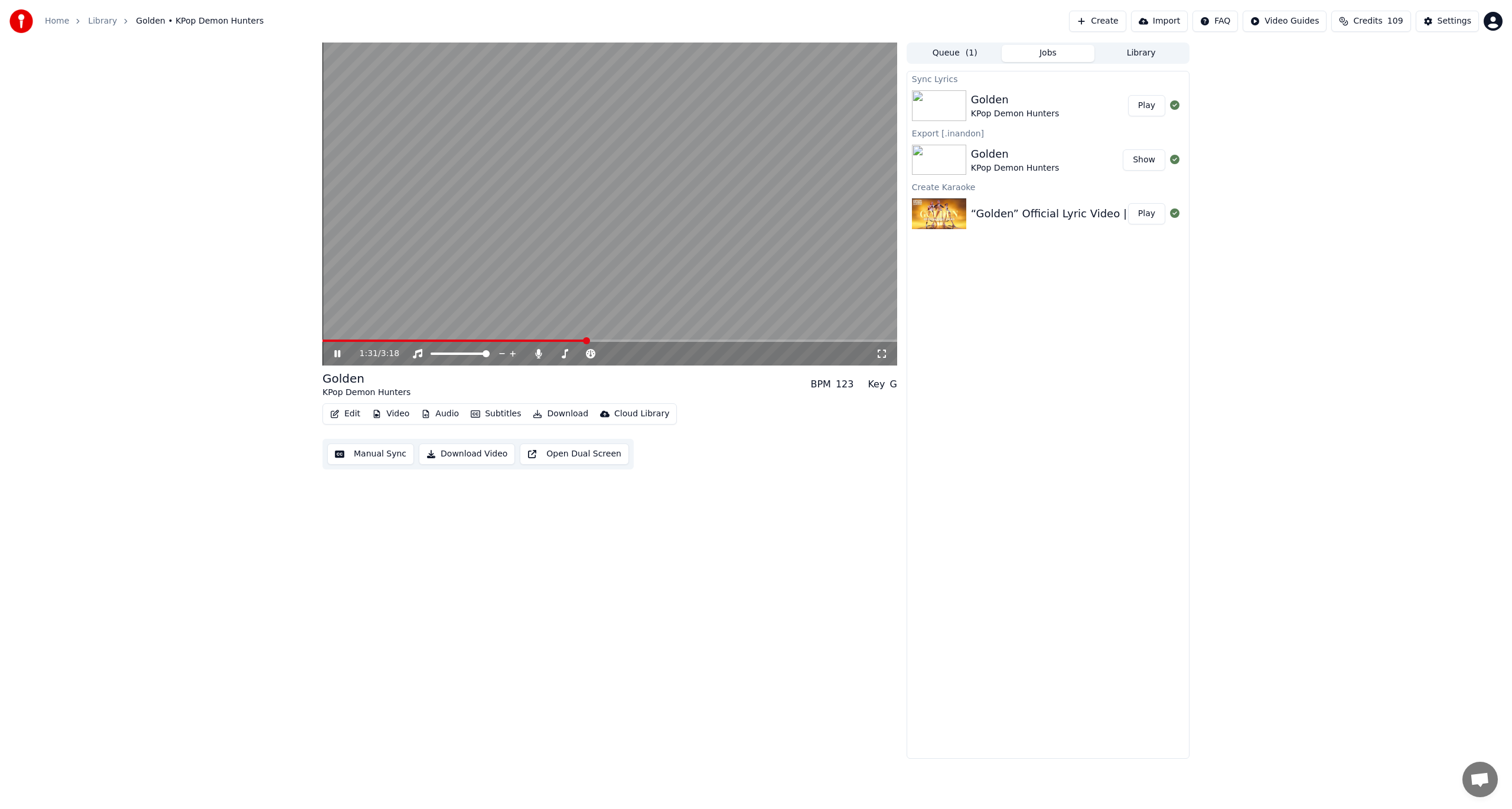
click at [761, 213] on video at bounding box center [609, 204] width 575 height 323
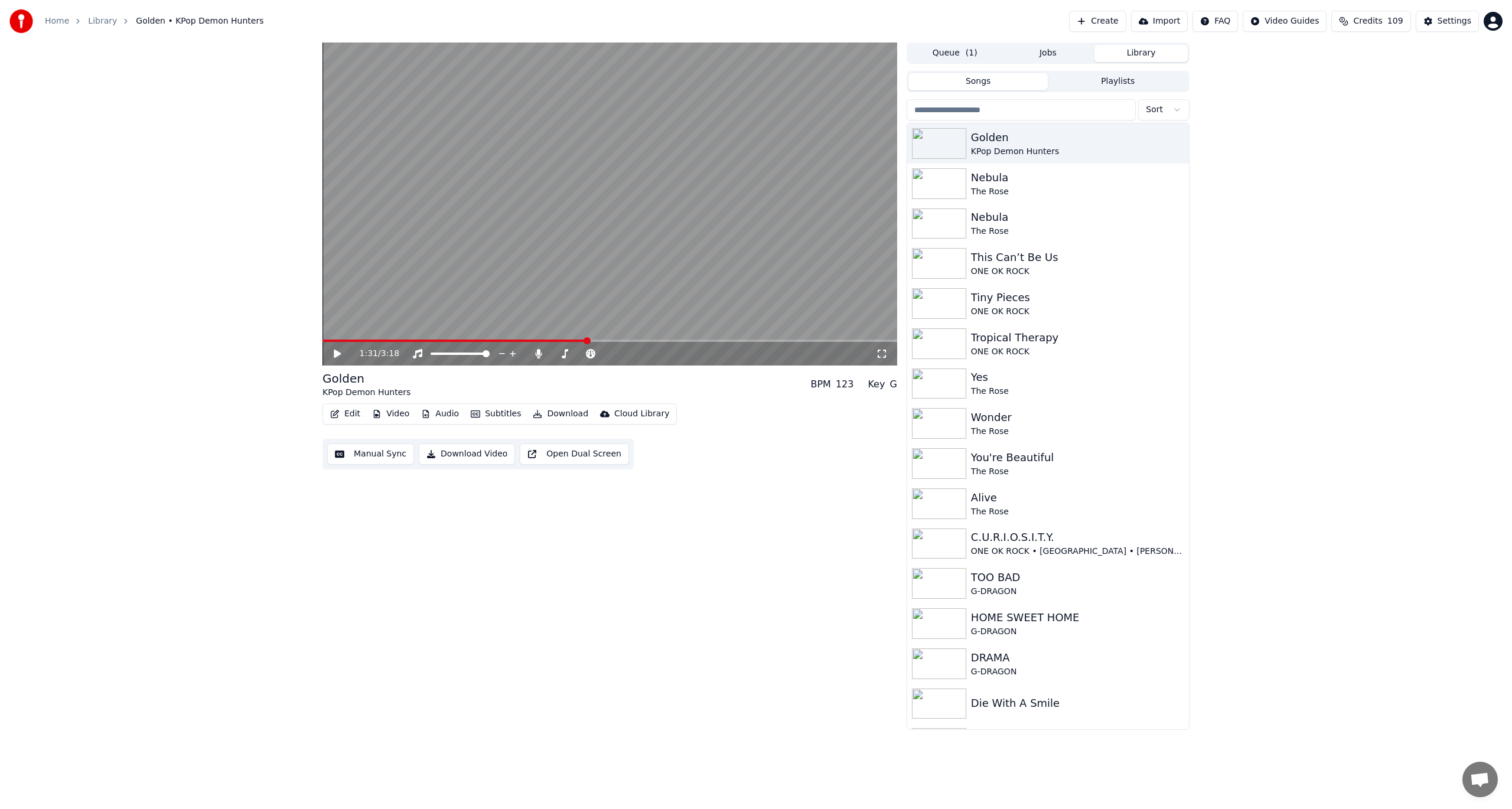
click at [1128, 55] on button "Library" at bounding box center [1141, 53] width 93 height 17
click at [347, 414] on button "Edit" at bounding box center [345, 414] width 39 height 17
click at [1225, 30] on html "Home Library Golden • KPop Demon Hunters Create Import FAQ Video Guides Credits…" at bounding box center [756, 404] width 1512 height 809
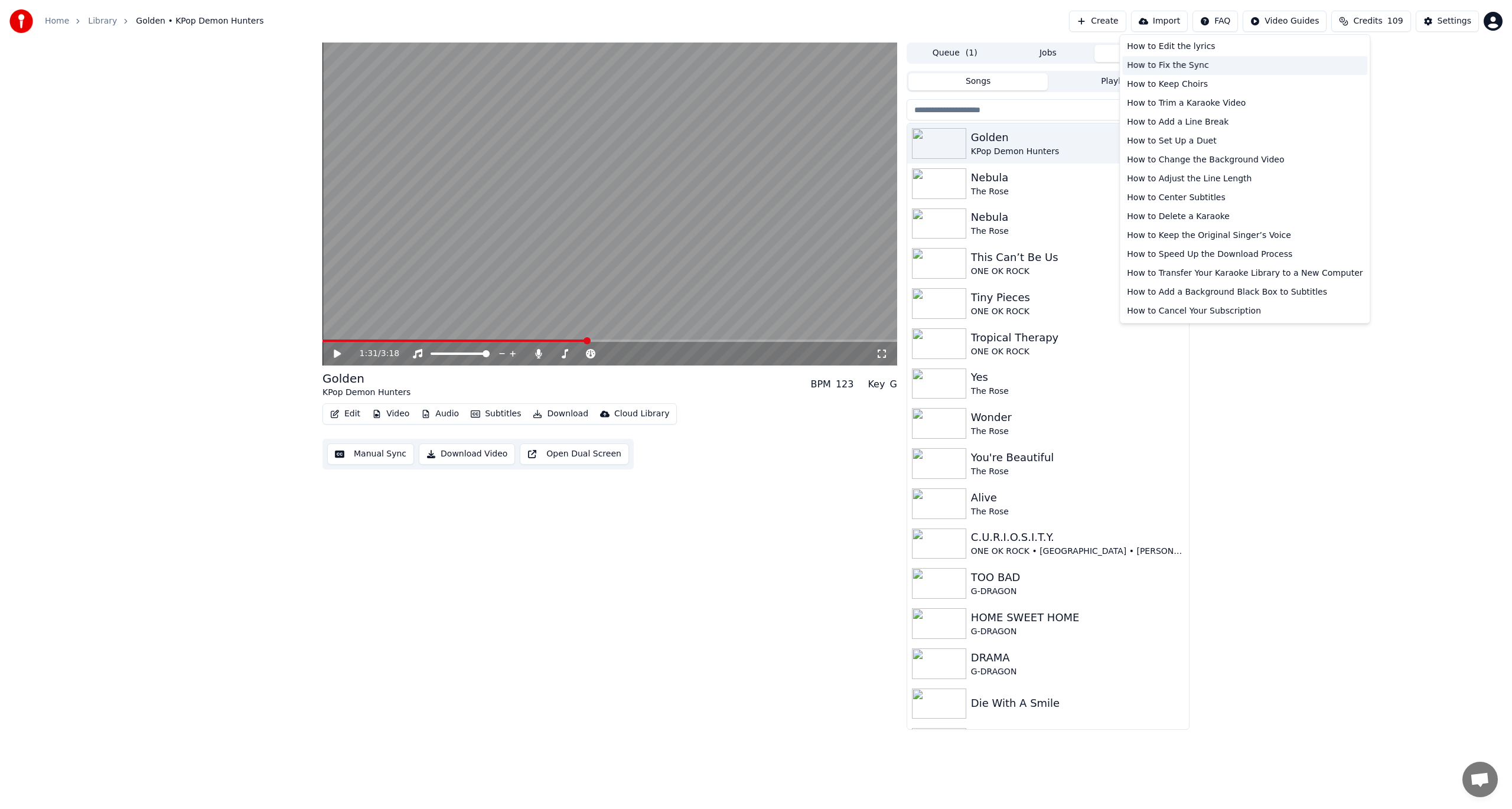
click at [1186, 60] on div "How to Fix the Sync" at bounding box center [1244, 65] width 245 height 19
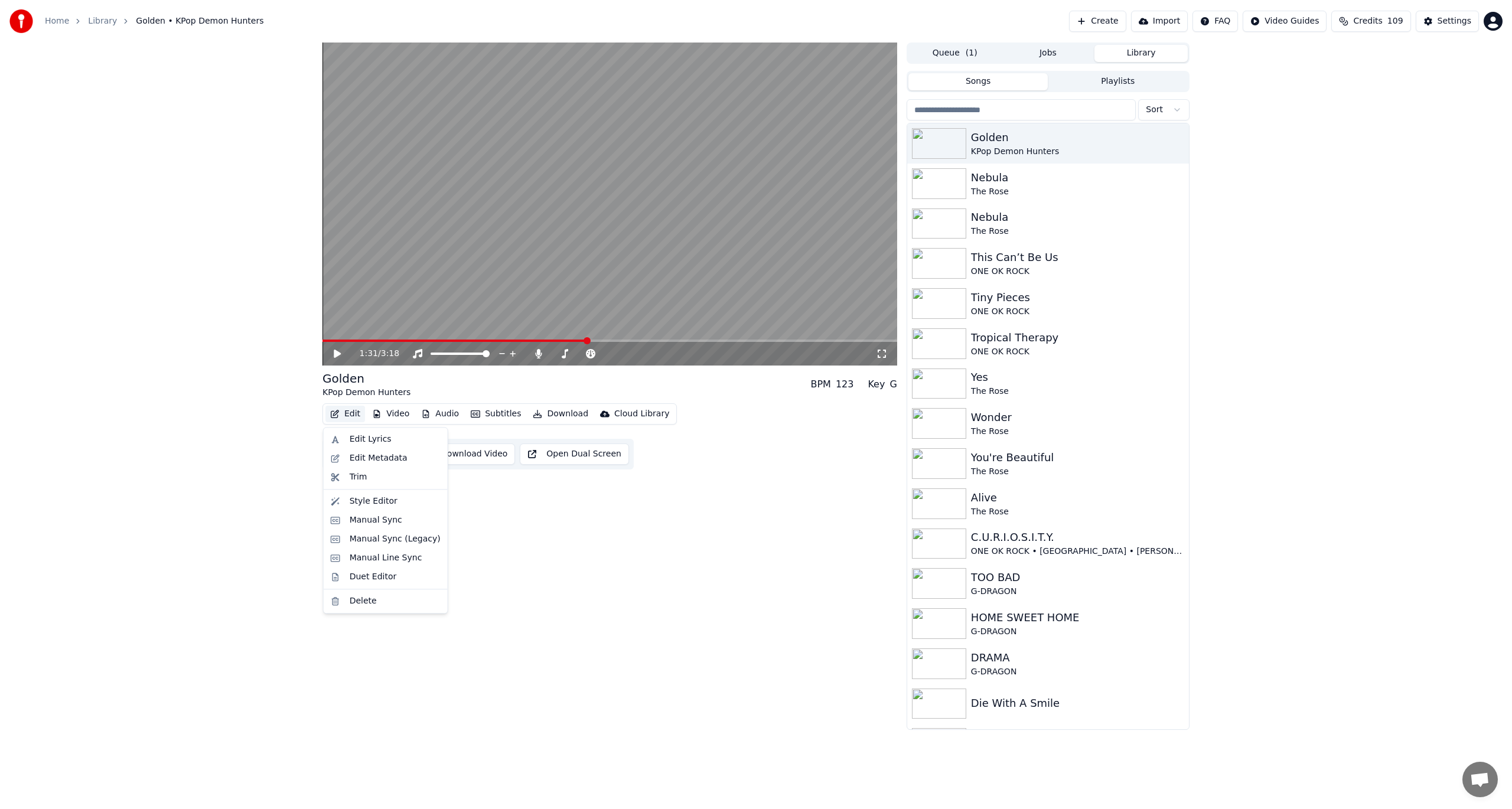
click at [337, 409] on button "Edit" at bounding box center [345, 414] width 39 height 17
click at [385, 443] on div "Edit Lyrics" at bounding box center [395, 439] width 91 height 12
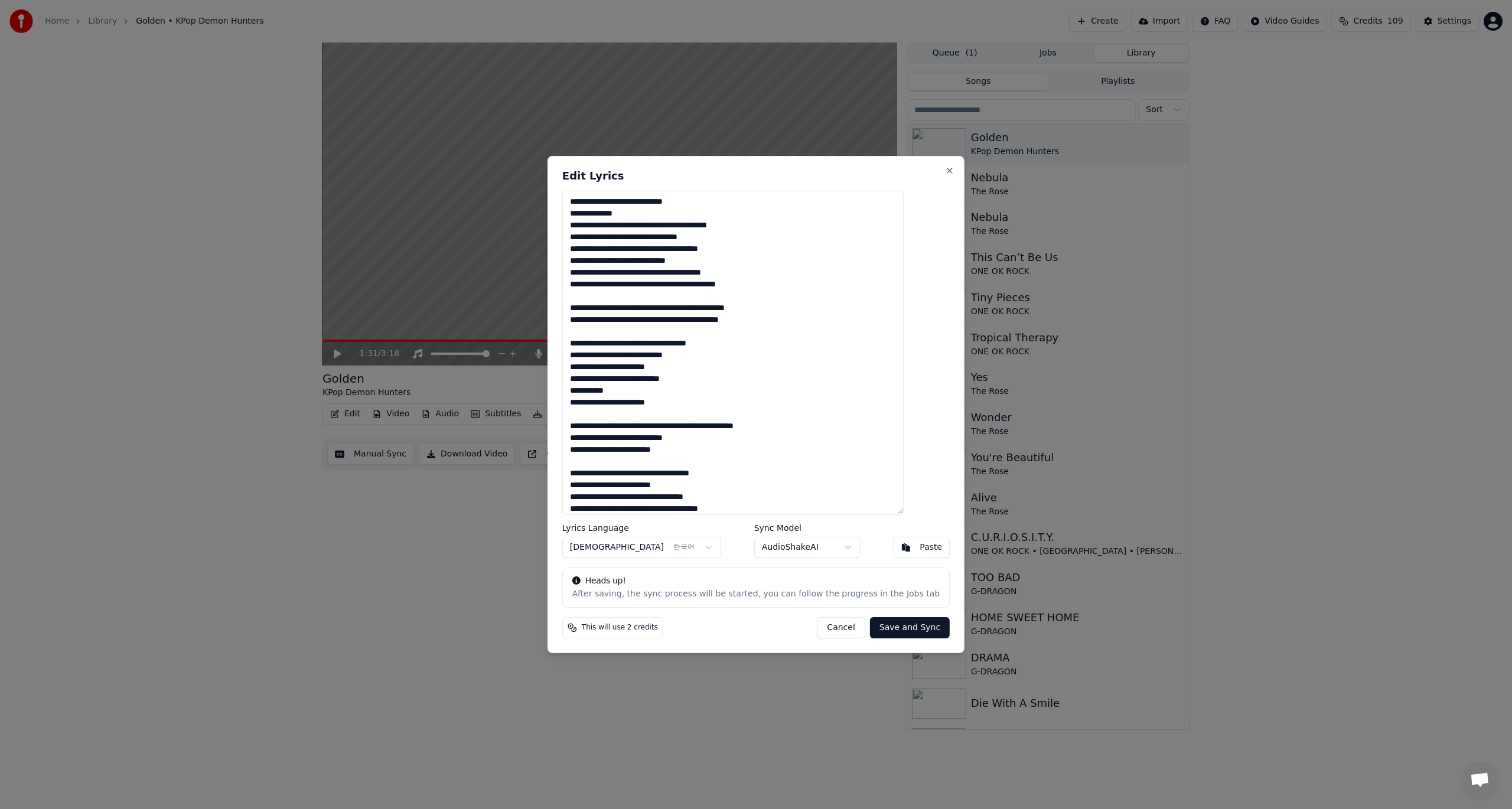
click at [790, 550] on body "Home Library Golden • KPop Demon Hunters Create Import FAQ Video Guides Credits…" at bounding box center [756, 404] width 1512 height 809
click at [890, 627] on button "Save and Sync" at bounding box center [909, 628] width 80 height 21
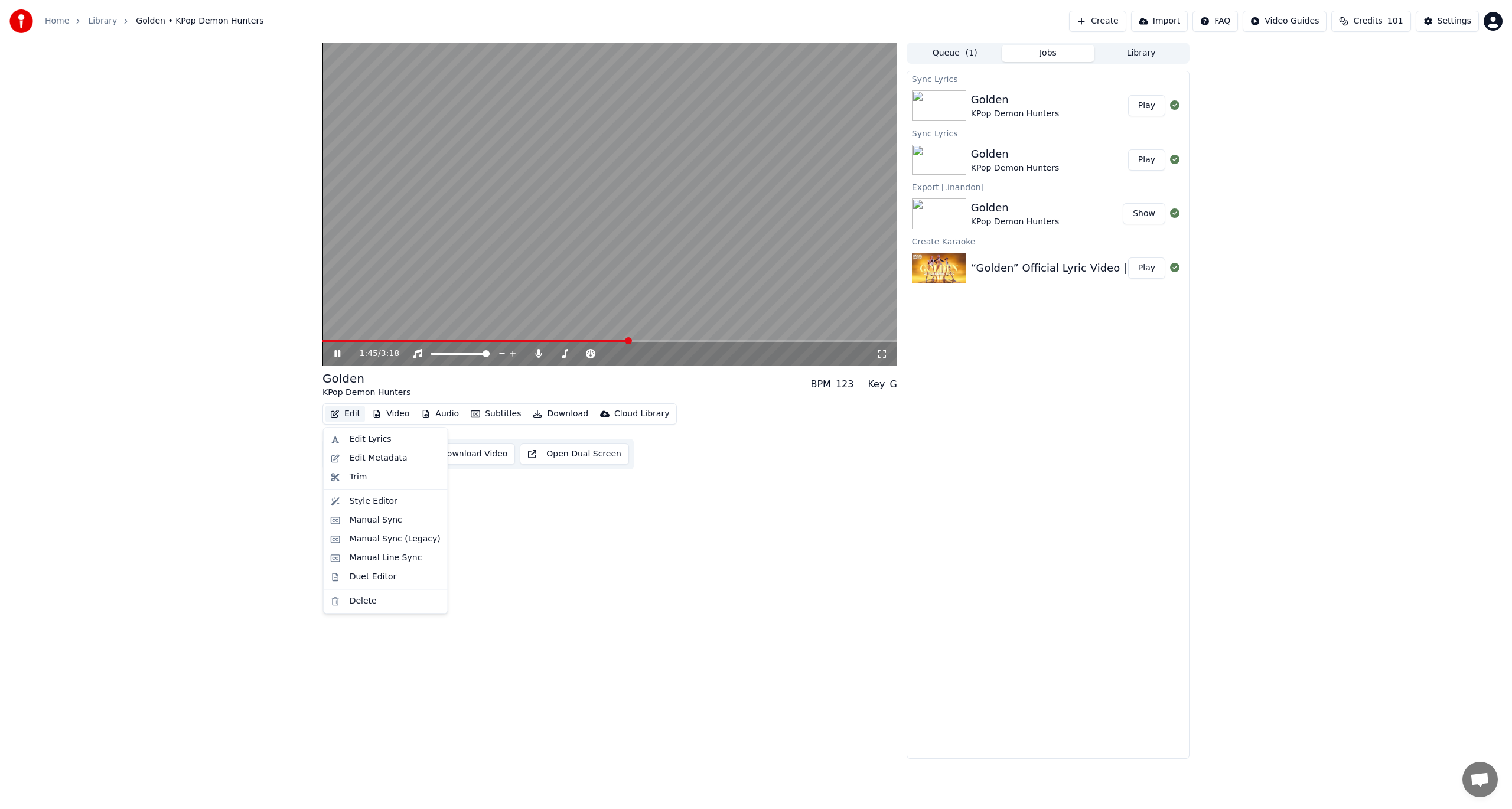
click at [351, 419] on button "Edit" at bounding box center [345, 414] width 39 height 17
click at [351, 443] on div "Edit Lyrics" at bounding box center [371, 439] width 42 height 12
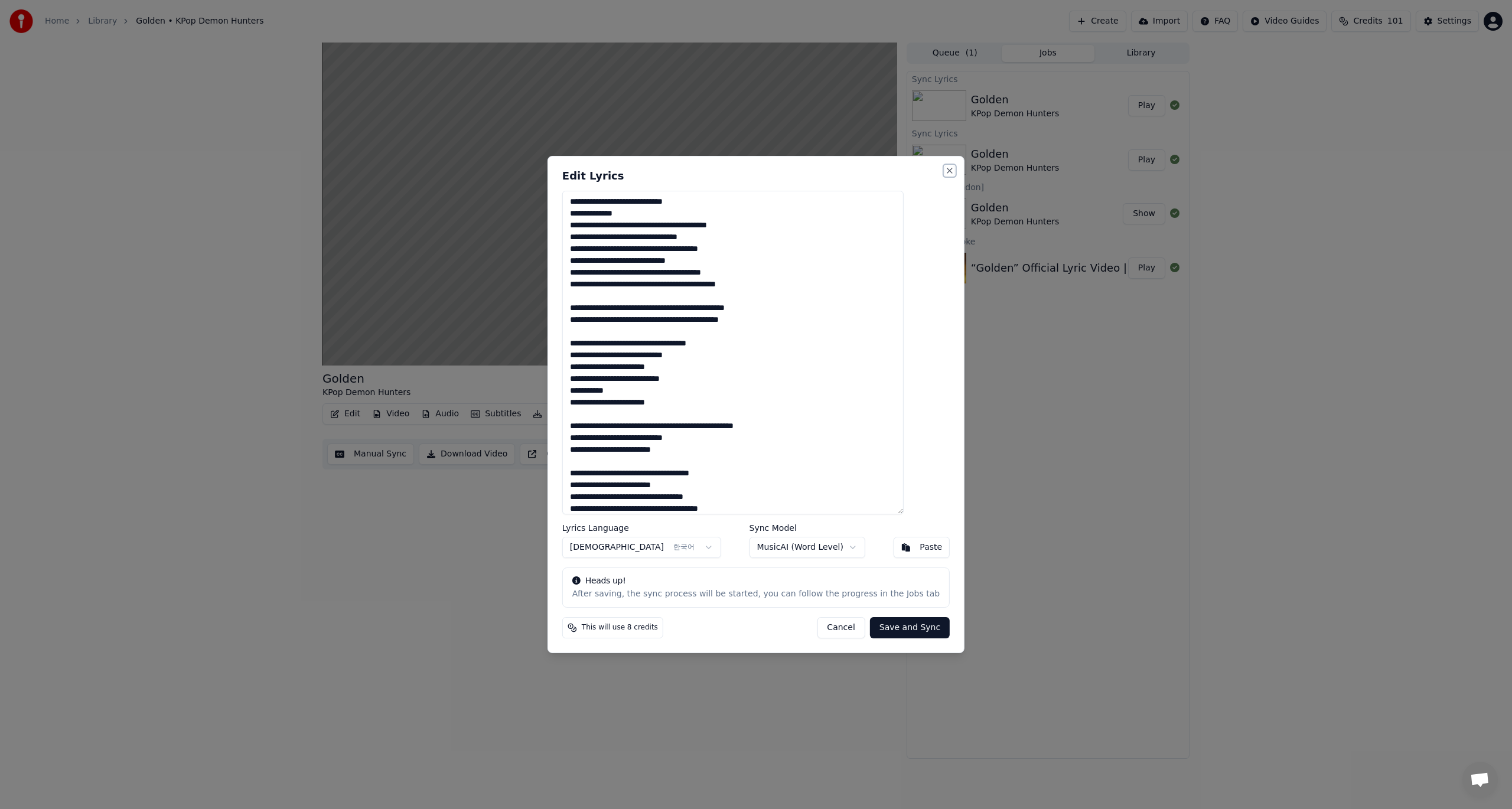
click at [945, 171] on button "Close" at bounding box center [950, 171] width 10 height 10
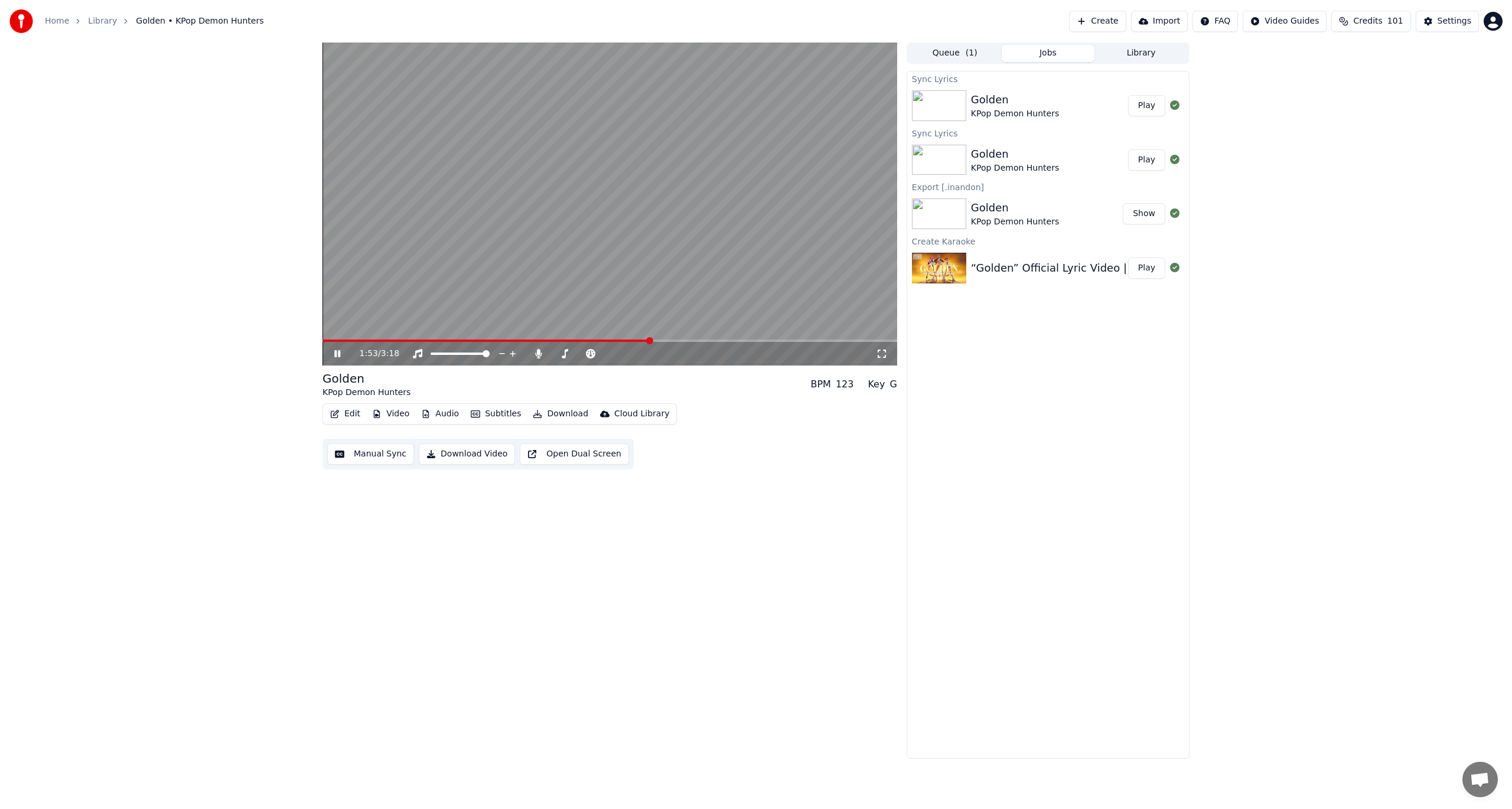
click at [355, 456] on button "Manual Sync" at bounding box center [371, 454] width 87 height 21
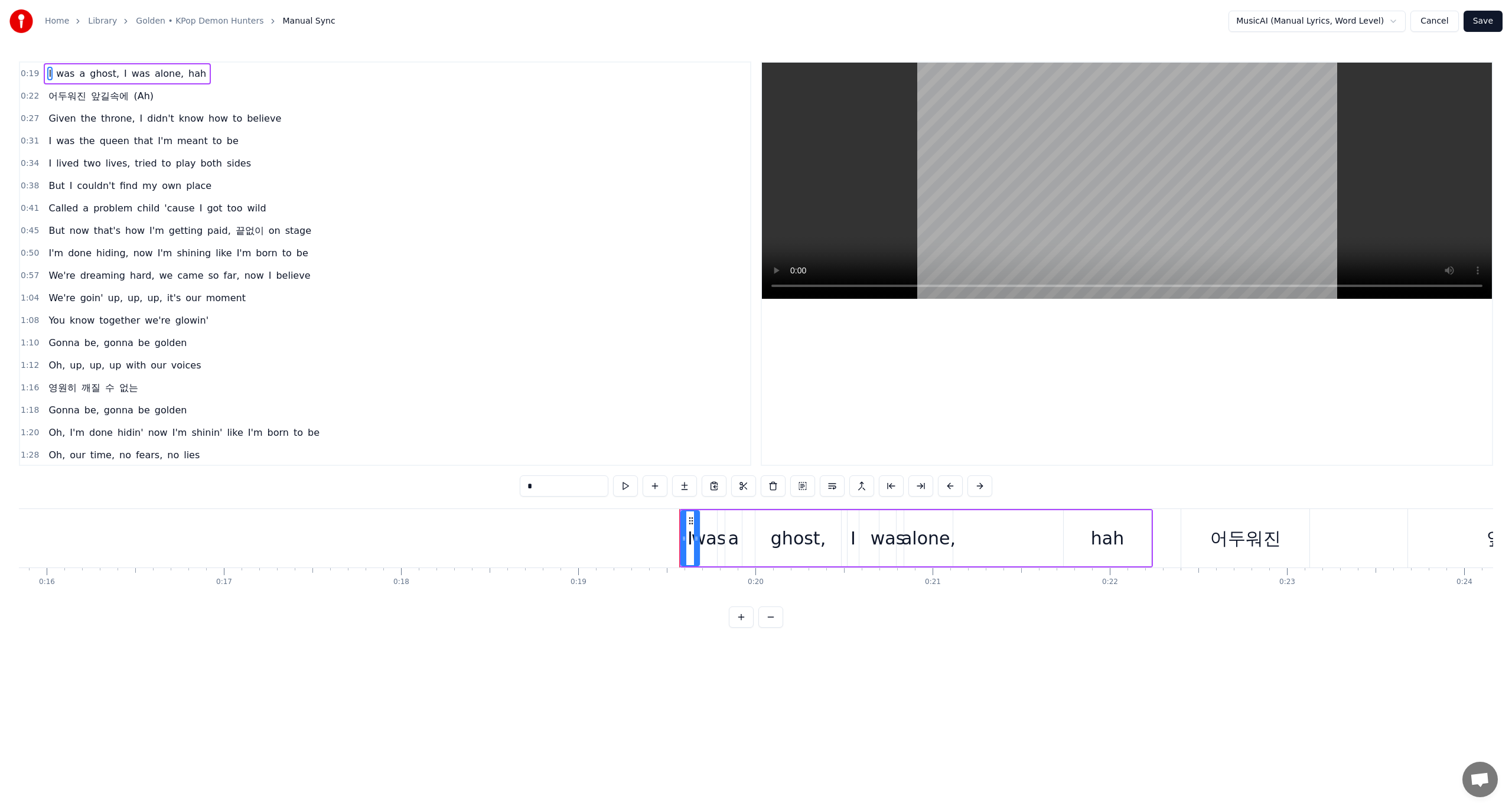
scroll to position [0, 2903]
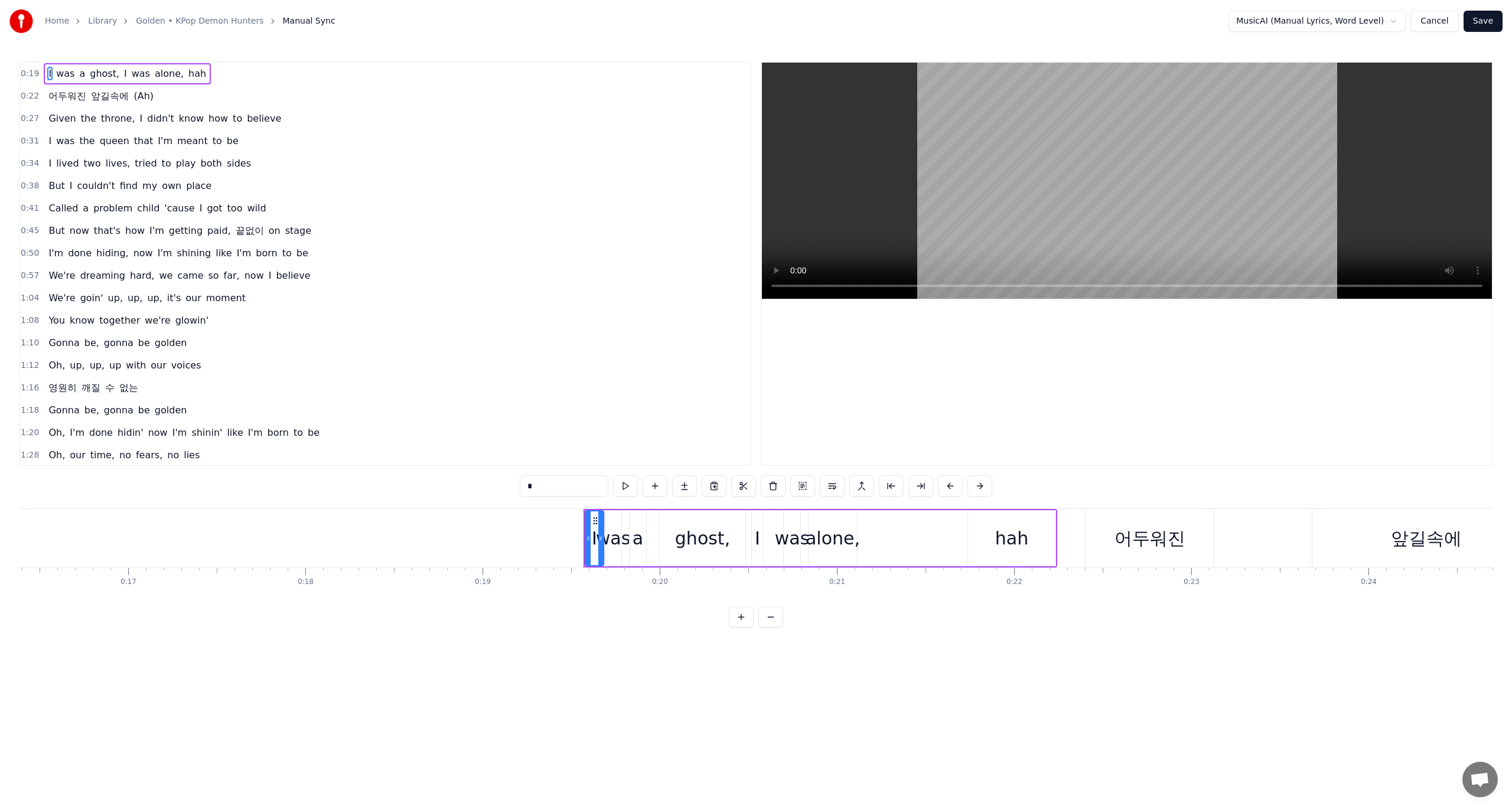
drag, startPoint x: 939, startPoint y: 523, endPoint x: 775, endPoint y: 523, distance: 164.0
click at [857, 524] on div "I was a ghost, I was alone, hah" at bounding box center [820, 538] width 474 height 59
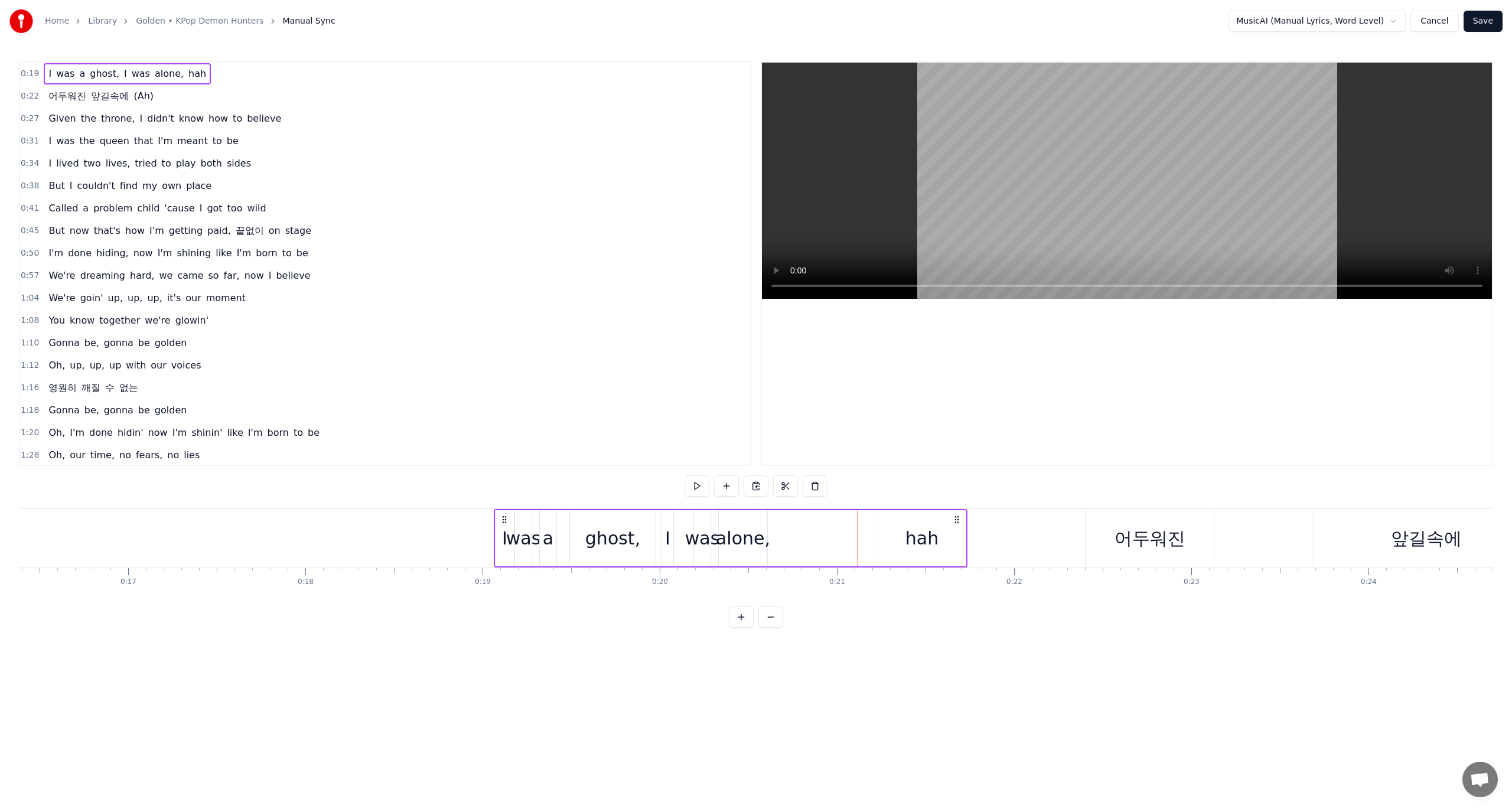
drag, startPoint x: 594, startPoint y: 520, endPoint x: 504, endPoint y: 517, distance: 90.0
click at [504, 517] on icon at bounding box center [505, 520] width 10 height 10
click at [499, 511] on div "I" at bounding box center [505, 538] width 18 height 56
click at [939, 537] on div "hah" at bounding box center [922, 538] width 87 height 56
drag, startPoint x: 964, startPoint y: 533, endPoint x: 1081, endPoint y: 532, distance: 117.0
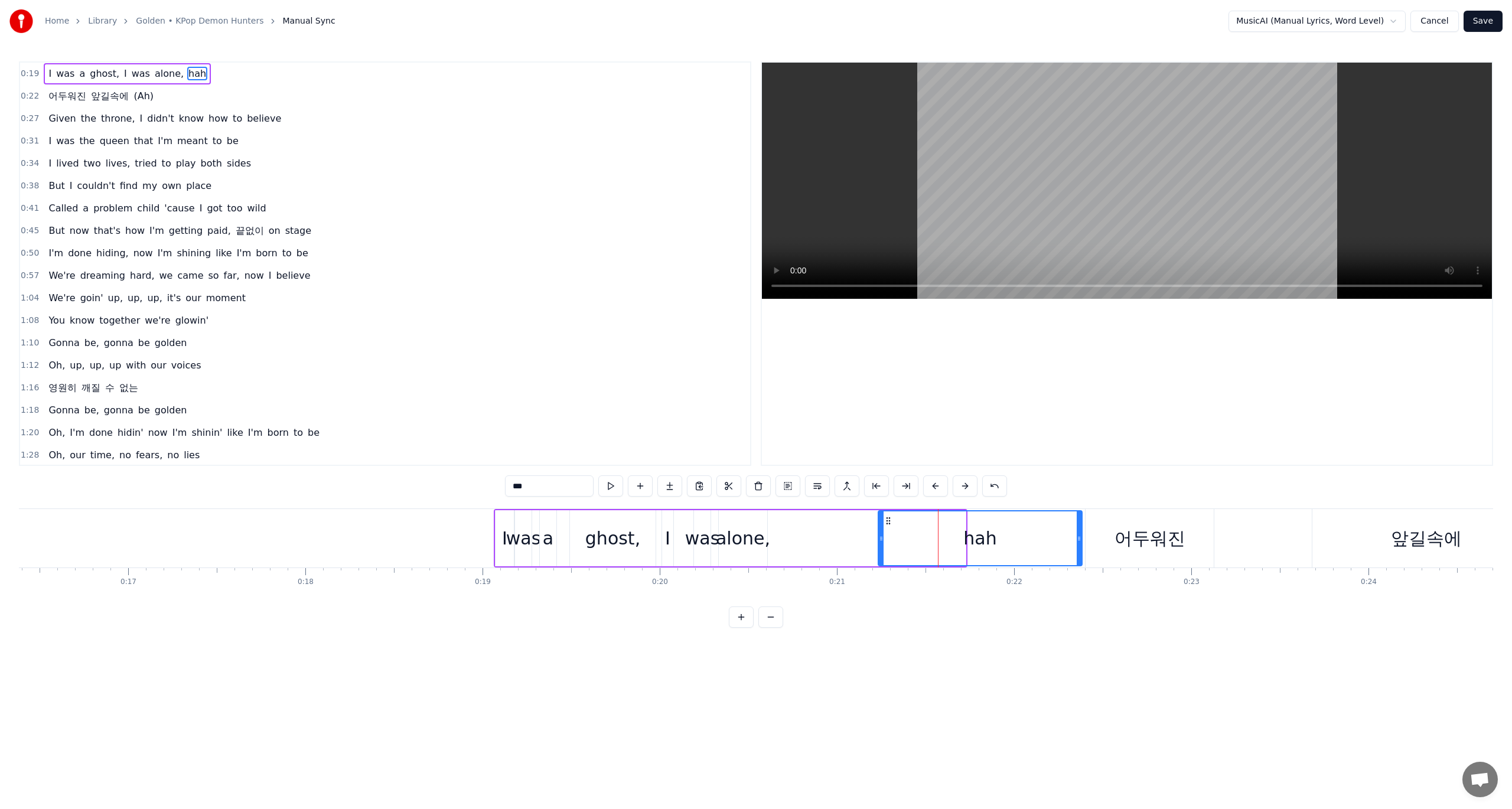
click at [1081, 532] on div at bounding box center [1079, 539] width 5 height 54
drag, startPoint x: 881, startPoint y: 532, endPoint x: 969, endPoint y: 531, distance: 88.0
click at [969, 531] on div at bounding box center [969, 539] width 5 height 54
click at [502, 525] on div "I" at bounding box center [505, 538] width 18 height 56
click at [498, 525] on div at bounding box center [498, 539] width 5 height 54
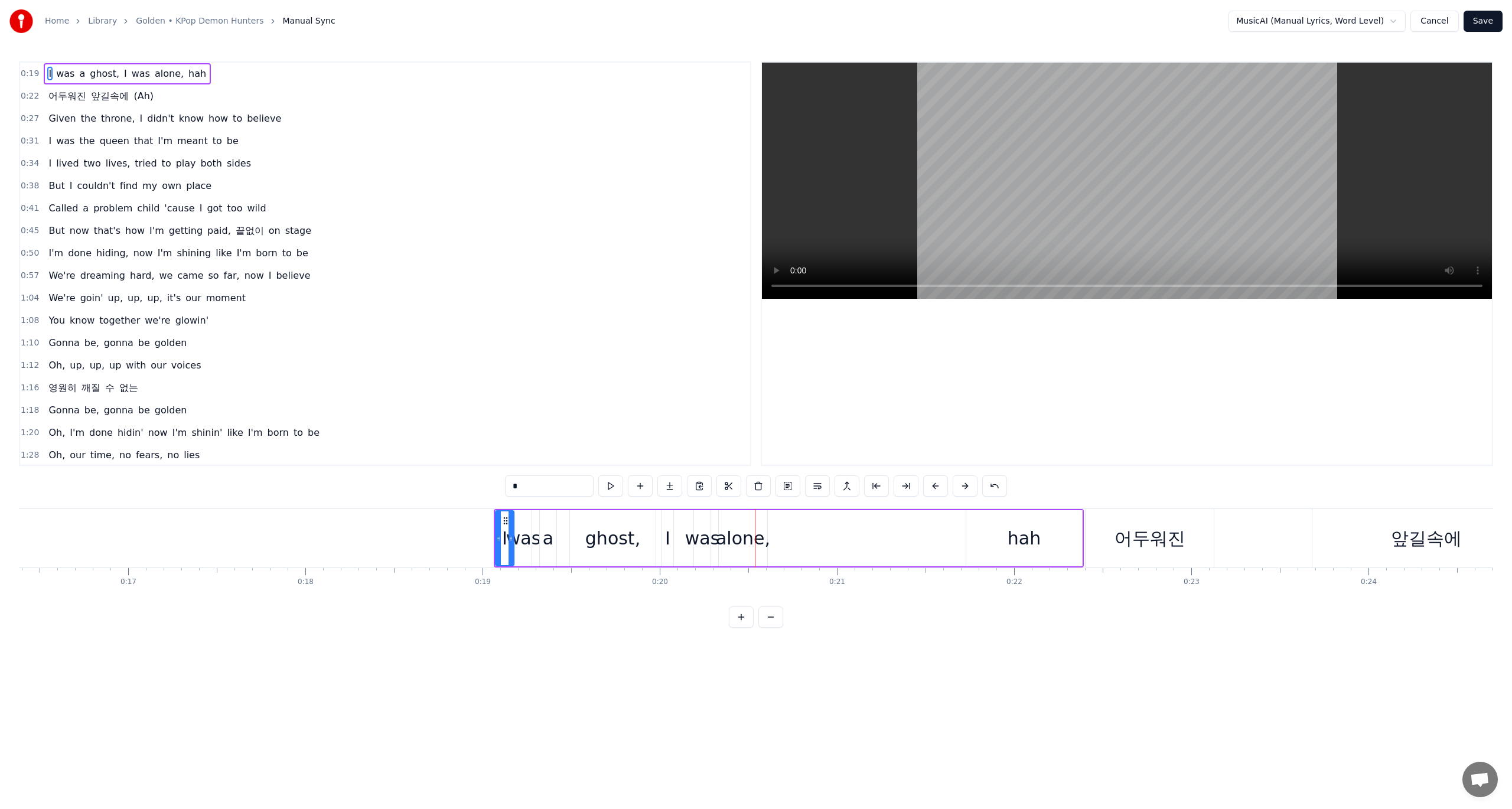
click at [670, 529] on div "I" at bounding box center [668, 538] width 6 height 26
click at [700, 537] on div "was" at bounding box center [702, 538] width 35 height 26
type input "***"
drag, startPoint x: 743, startPoint y: 537, endPoint x: 818, endPoint y: 537, distance: 75.0
click at [818, 537] on div "I was a ghost, I was alone, hah" at bounding box center [788, 538] width 590 height 59
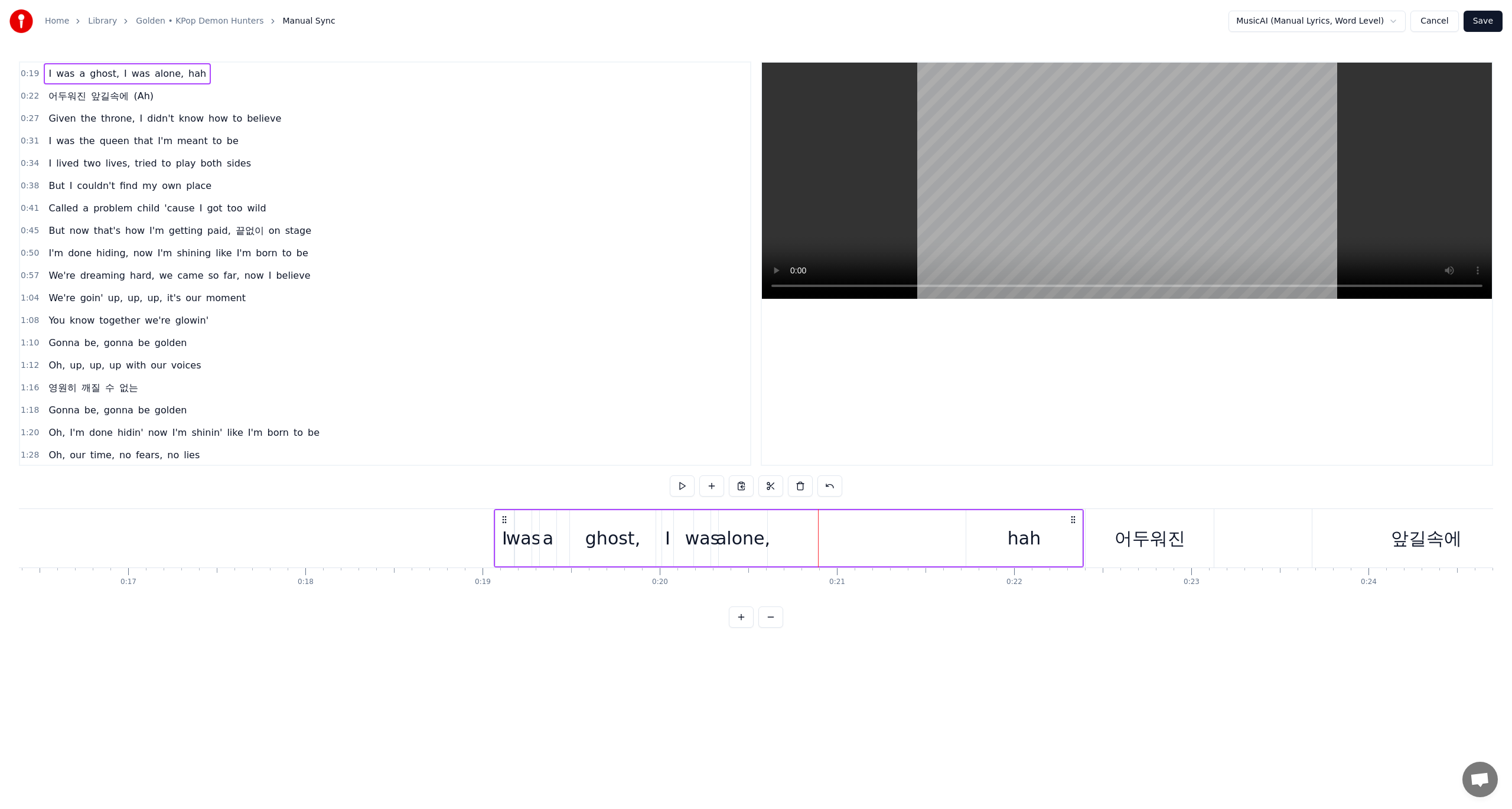
drag, startPoint x: 1449, startPoint y: 24, endPoint x: 1363, endPoint y: 24, distance: 86.0
click at [1363, 24] on div "MusicAI (Manual Lyrics, Word Level) Cancel Save" at bounding box center [1365, 21] width 274 height 21
click at [1363, 24] on html "Home Library Golden • KPop Demon Hunters Manual Sync MusicAI (Manual Lyrics, Wo…" at bounding box center [756, 323] width 1512 height 647
